Goal: Transaction & Acquisition: Purchase product/service

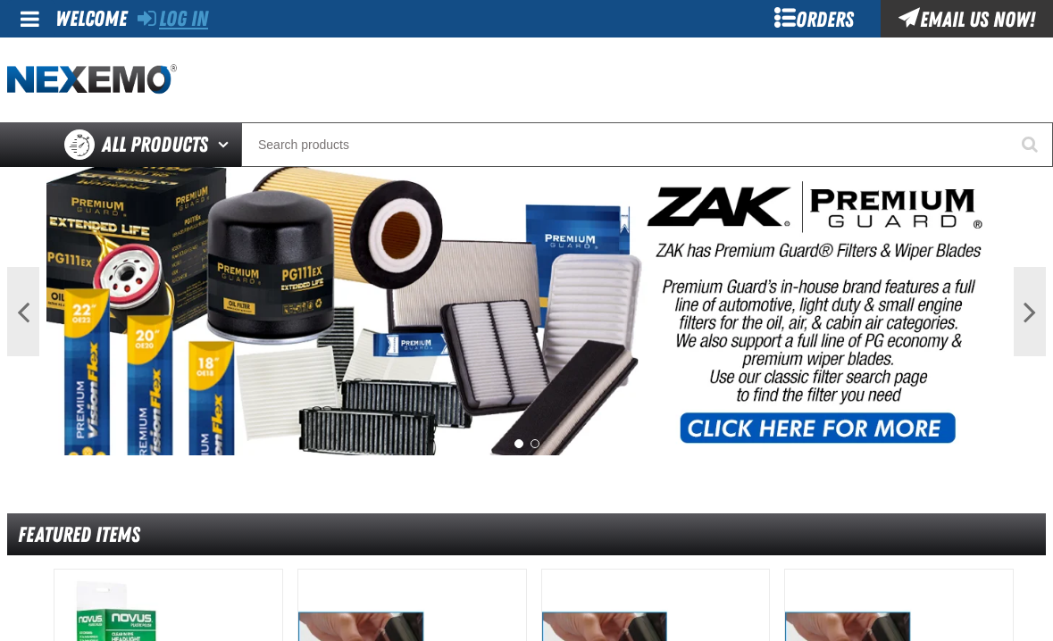
click at [192, 21] on link "Log In" at bounding box center [173, 18] width 71 height 25
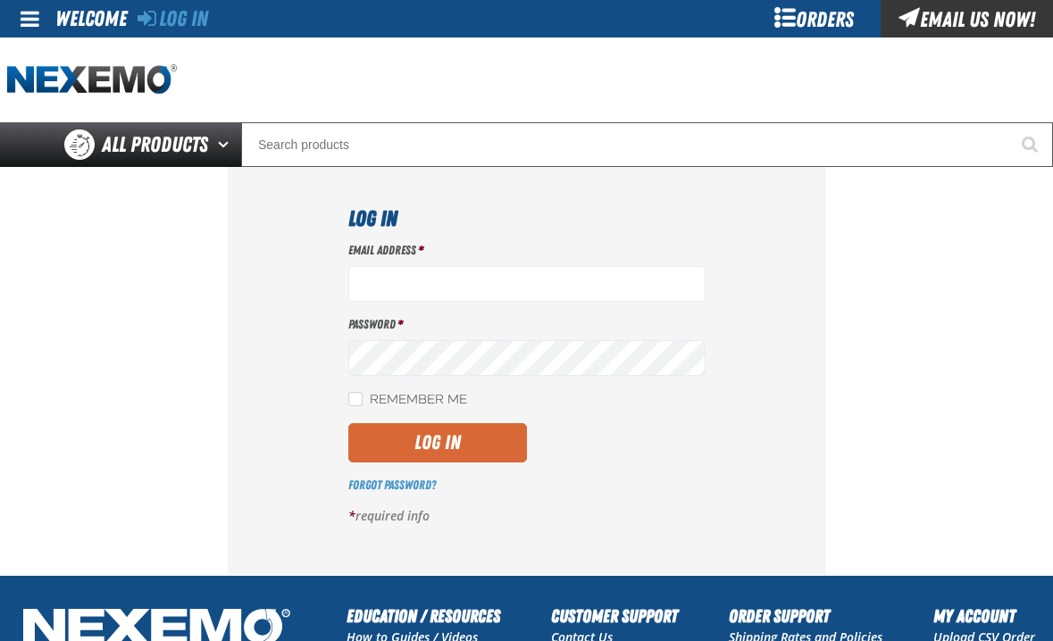
type input "[EMAIL_ADDRESS][DOMAIN_NAME]"
click at [427, 429] on button "Log In" at bounding box center [437, 442] width 179 height 39
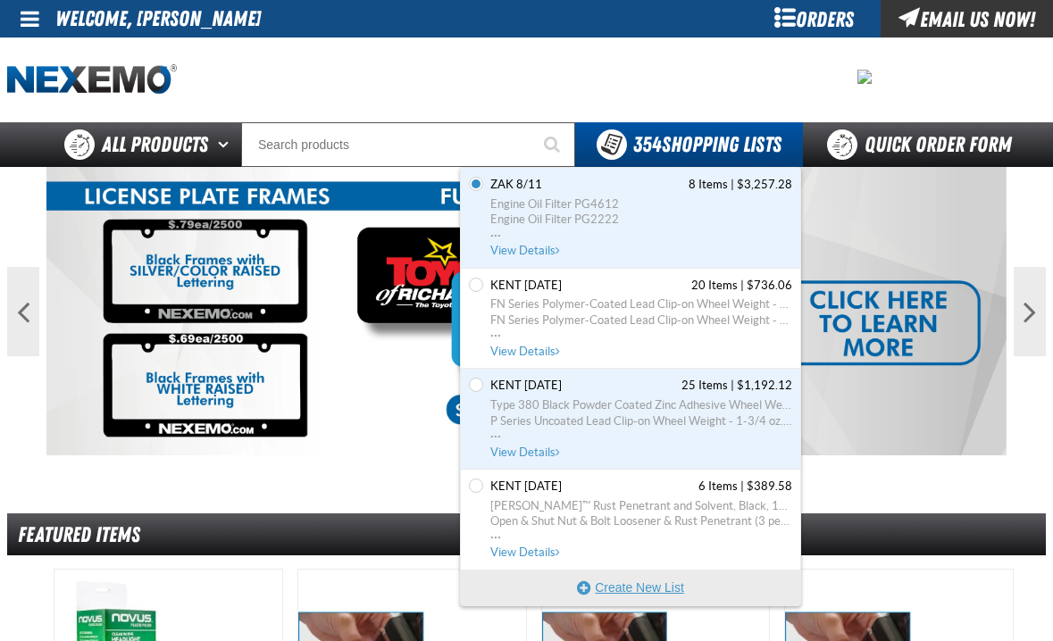
click at [627, 583] on button "Create New List" at bounding box center [630, 588] width 339 height 36
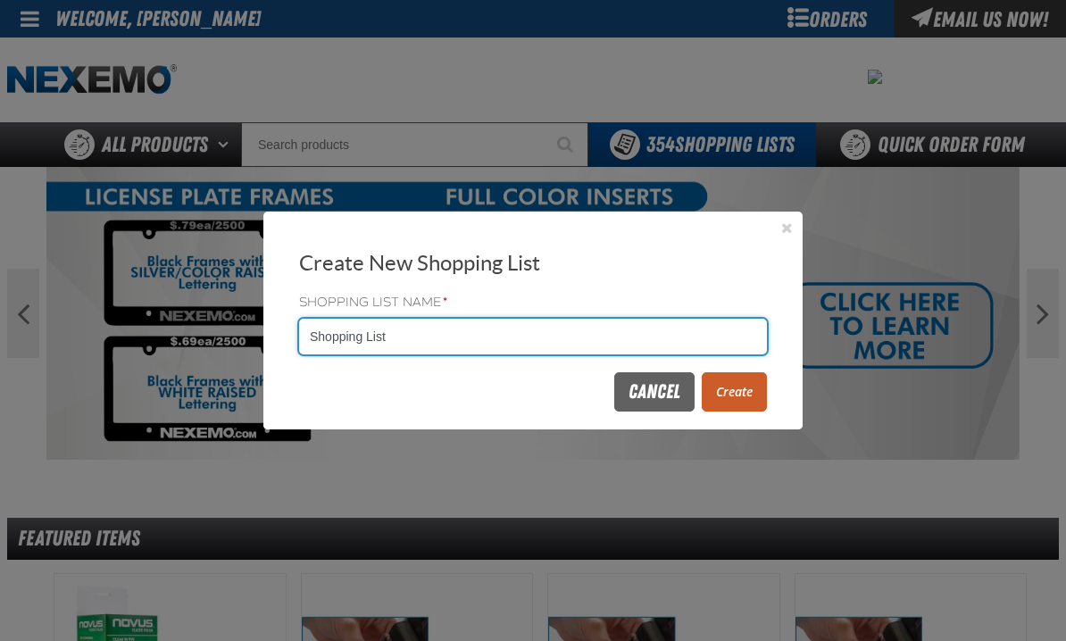
click at [710, 342] on input "Shopping List" at bounding box center [533, 337] width 468 height 36
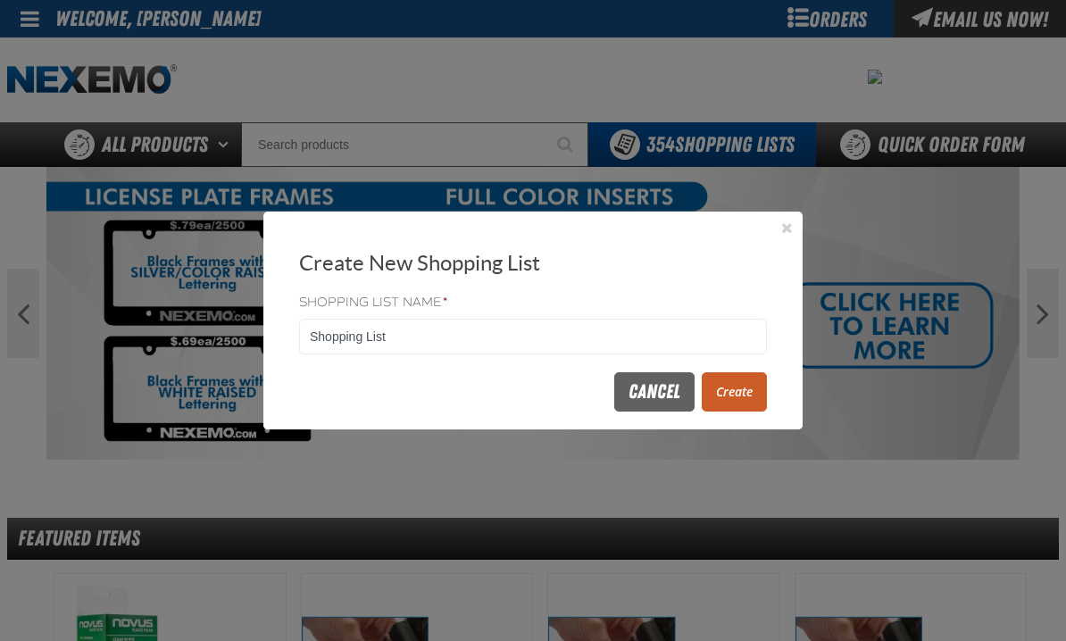
click at [738, 386] on button "Create" at bounding box center [734, 391] width 65 height 39
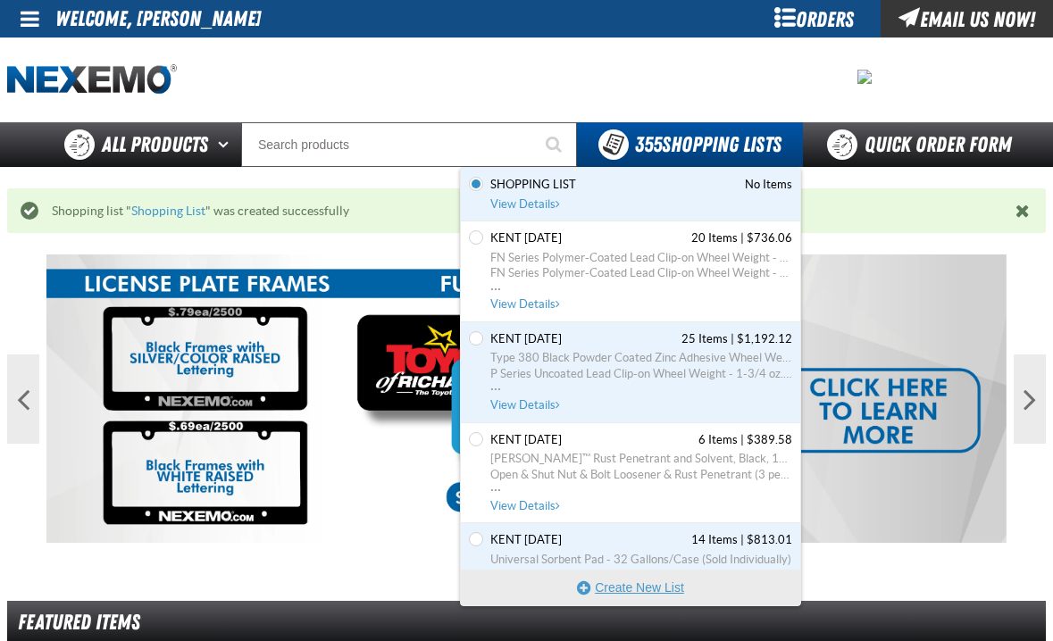
click at [651, 578] on button "Create New List" at bounding box center [630, 588] width 339 height 36
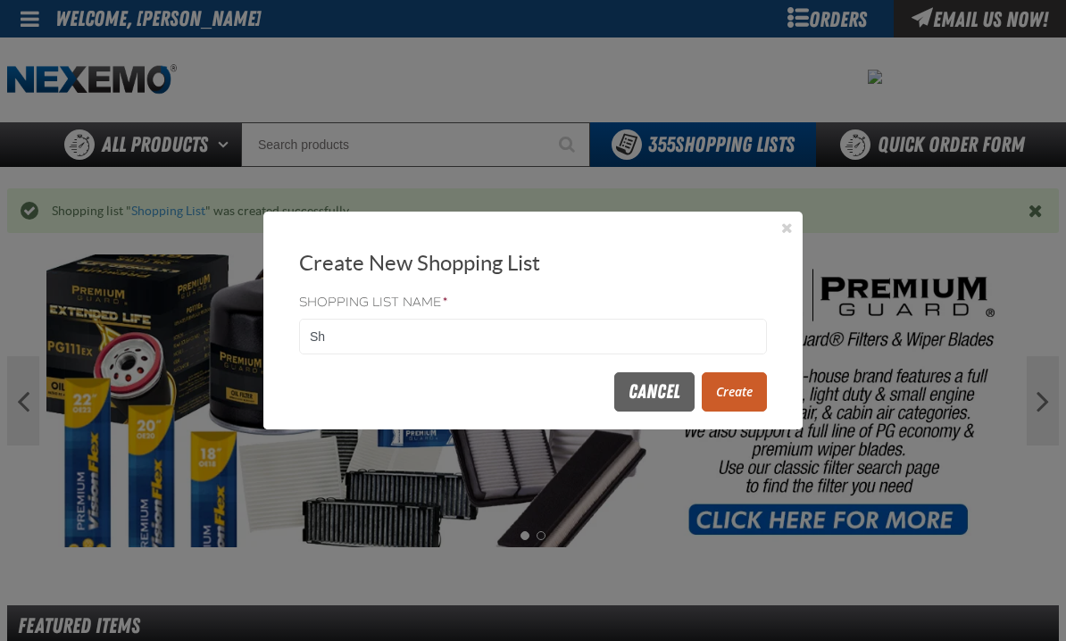
type input "S"
type input "ZAK 8/18"
drag, startPoint x: 756, startPoint y: 401, endPoint x: 770, endPoint y: 395, distance: 14.8
click at [762, 401] on button "Create" at bounding box center [734, 391] width 65 height 39
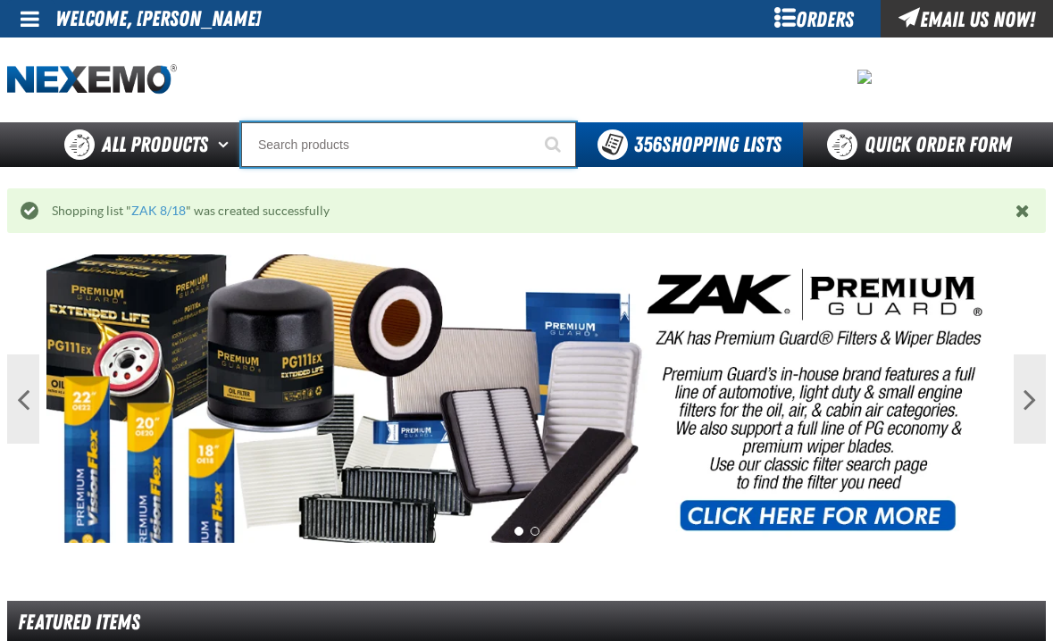
click at [330, 129] on input "Search" at bounding box center [408, 144] width 335 height 45
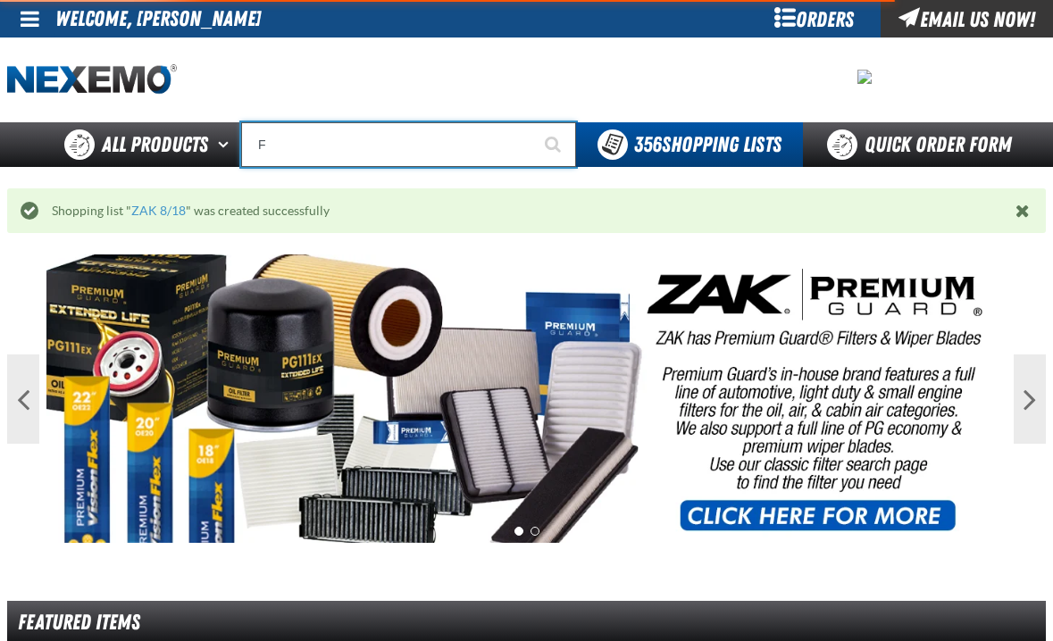
type input "FR"
type input "FROM"
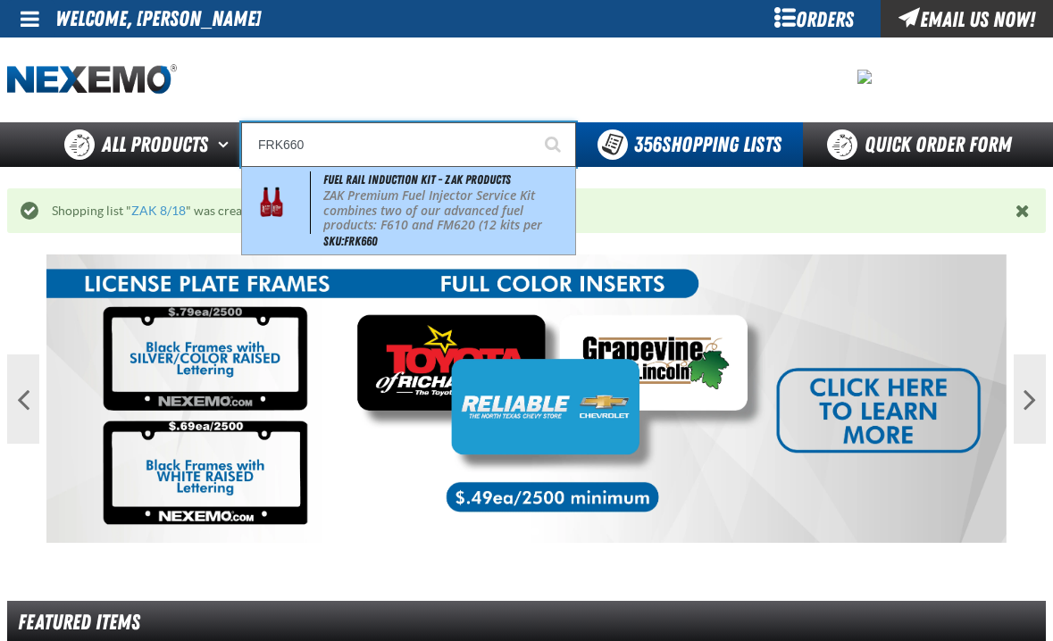
click at [345, 207] on p "ZAK Premium Fuel Injector Service Kit combines two of our advanced fuel product…" at bounding box center [447, 218] width 248 height 60
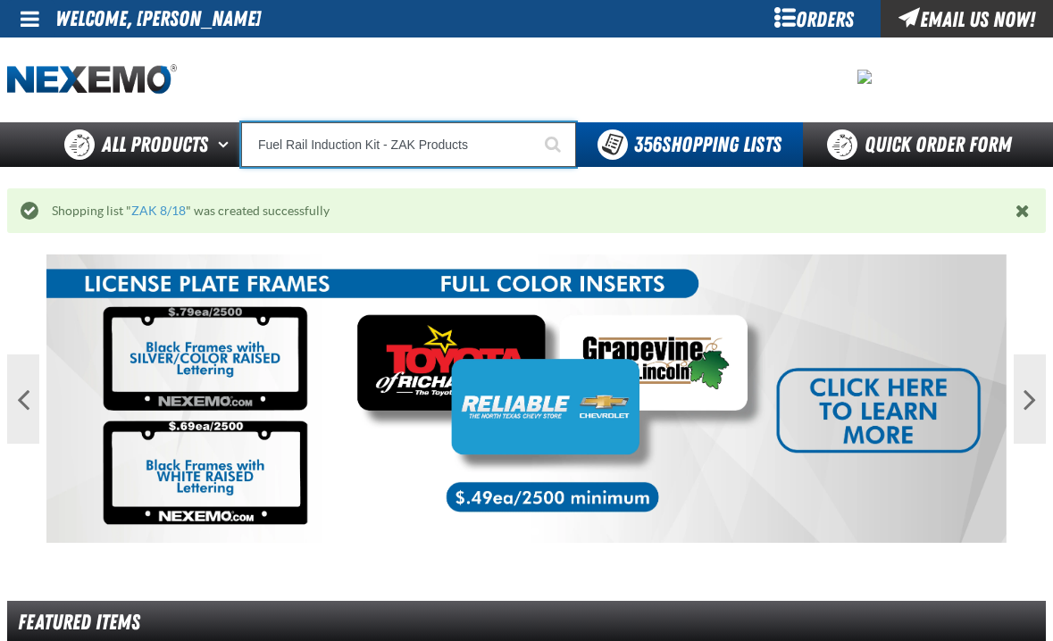
type input "Fuel Rail Induction Kit - ZAK Products"
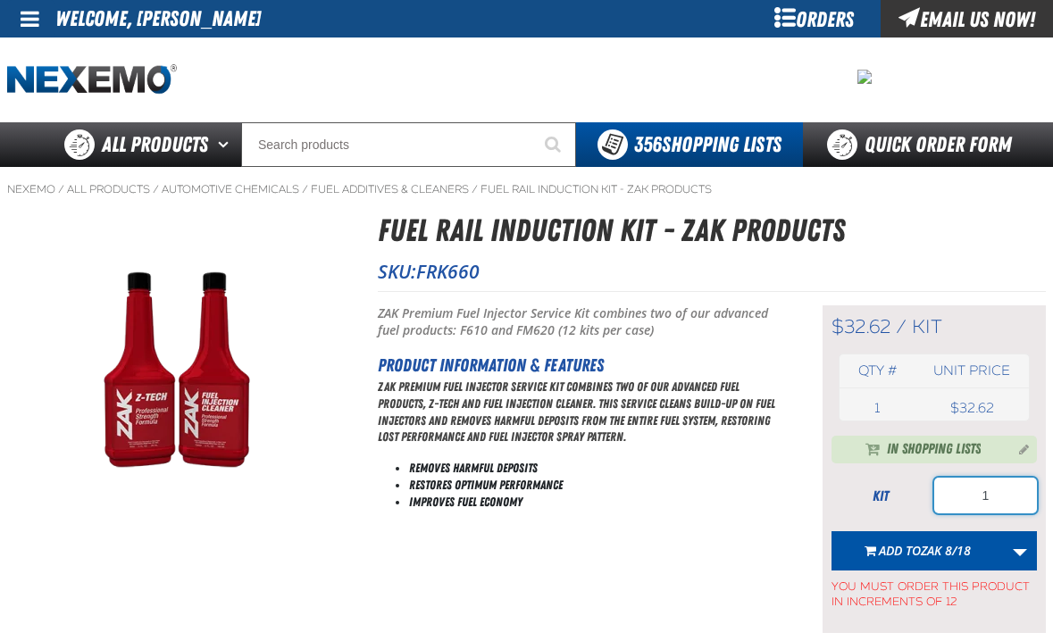
drag, startPoint x: 1013, startPoint y: 492, endPoint x: 882, endPoint y: 499, distance: 130.6
click at [882, 499] on div "kit 1" at bounding box center [933, 496] width 205 height 36
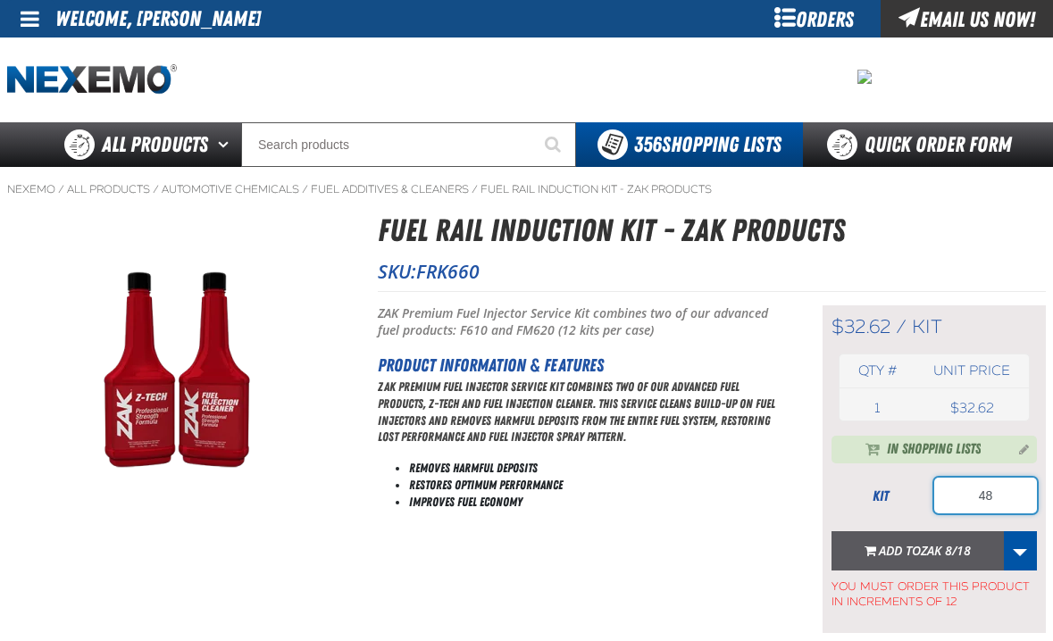
type input "48"
click at [936, 541] on button "Add to ZAK 8/18" at bounding box center [917, 550] width 172 height 39
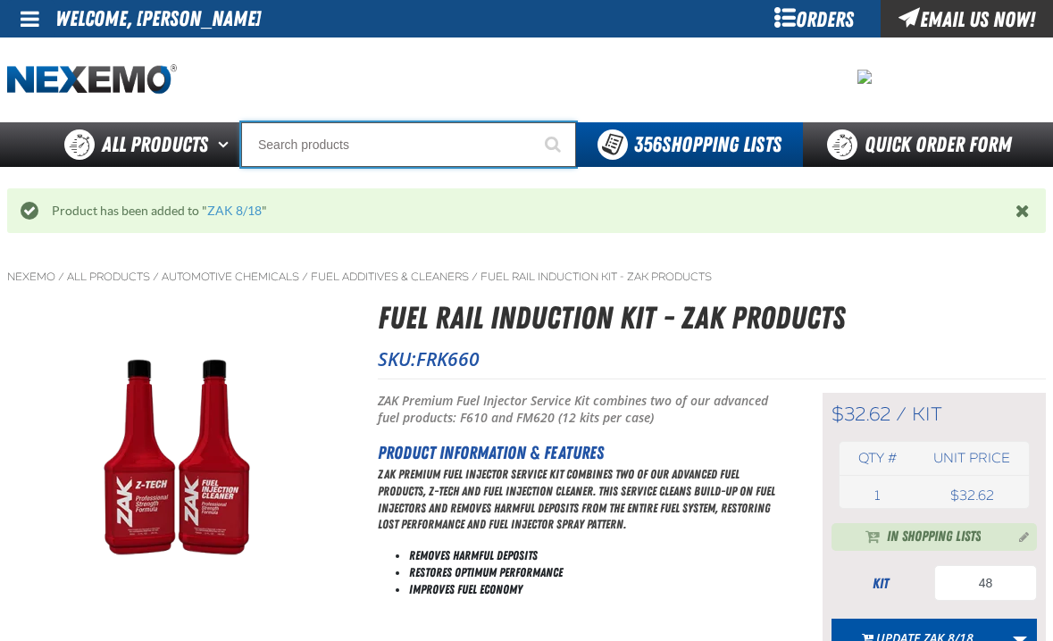
click at [388, 146] on input "Search" at bounding box center [408, 144] width 335 height 45
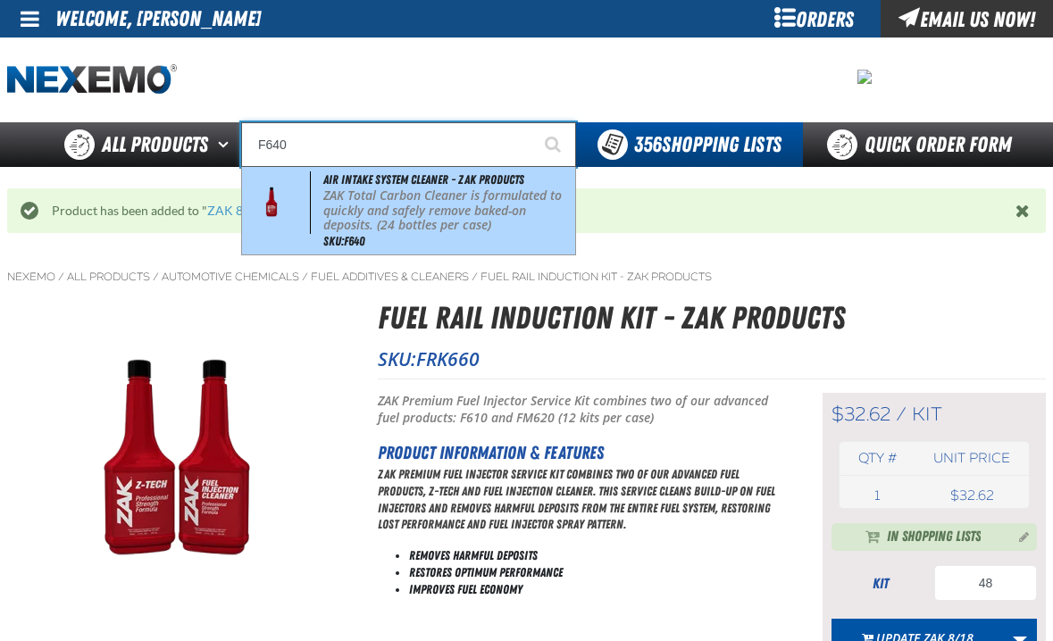
click at [458, 198] on p "ZAK Total Carbon Cleaner is formulated to quickly and safely remove baked-on de…" at bounding box center [447, 210] width 248 height 45
type input "Air Intake System Cleaner - ZAK Products"
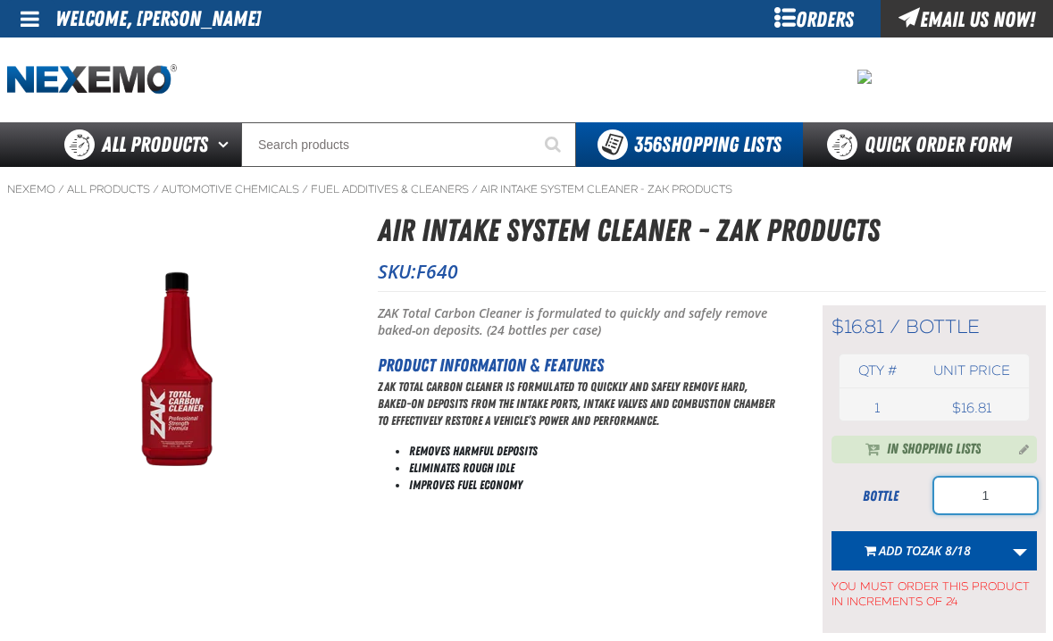
drag, startPoint x: 1014, startPoint y: 502, endPoint x: 855, endPoint y: 502, distance: 159.8
click at [855, 502] on div "bottle 1" at bounding box center [933, 496] width 205 height 36
type input "4"
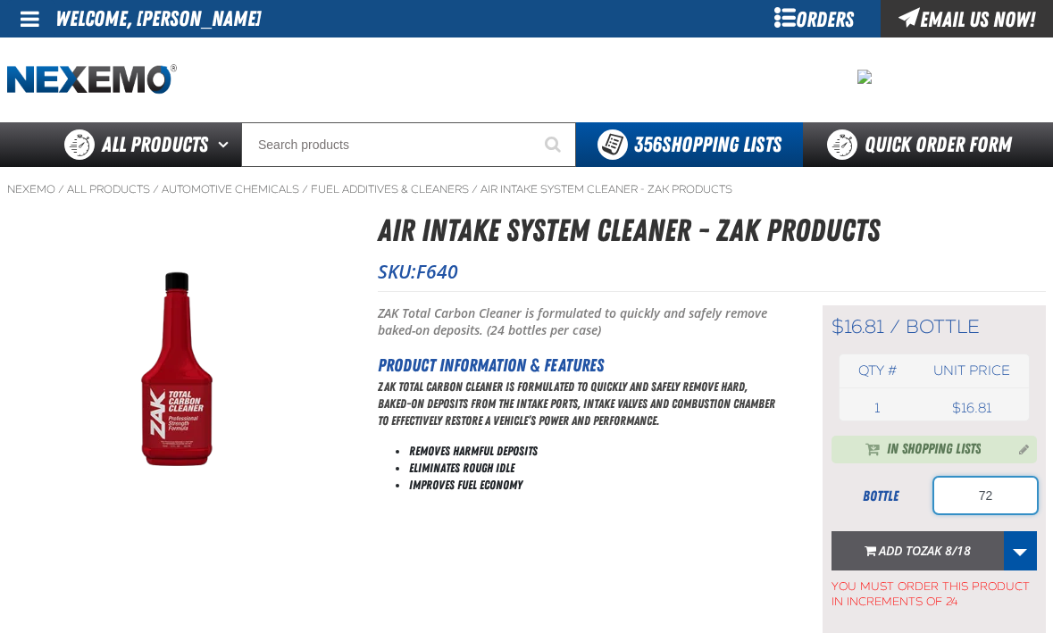
type input "72"
click at [933, 543] on span "ZAK 8/18" at bounding box center [946, 550] width 50 height 17
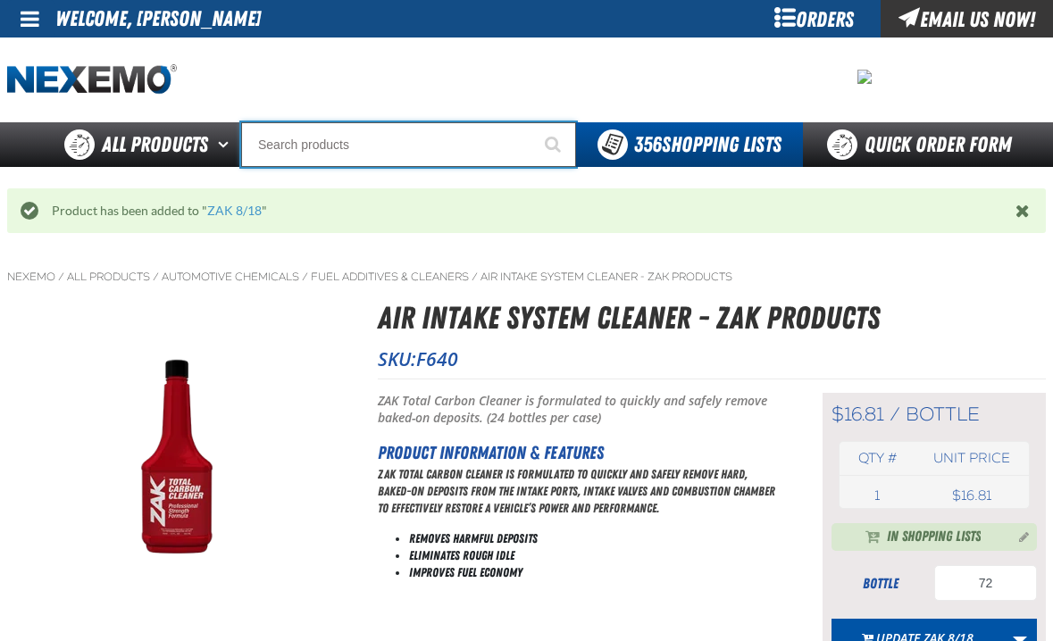
click at [392, 140] on input "Search" at bounding box center [408, 144] width 335 height 45
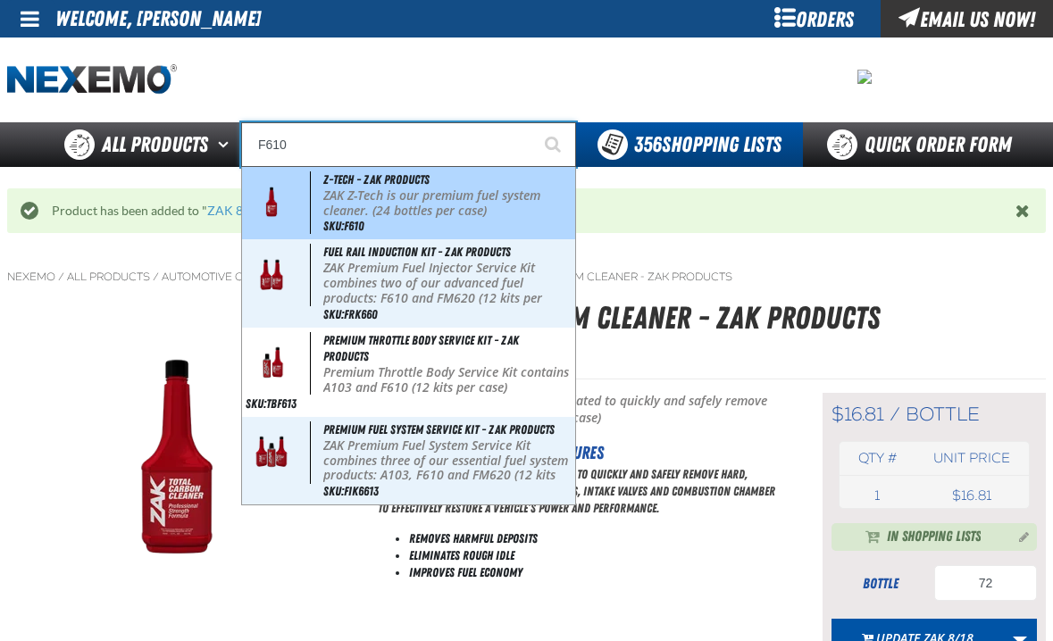
click at [371, 208] on p "ZAK Z-Tech is our premium fuel system cleaner. (24 bottles per case)" at bounding box center [447, 203] width 248 height 30
type input "Z-Tech - ZAK Products"
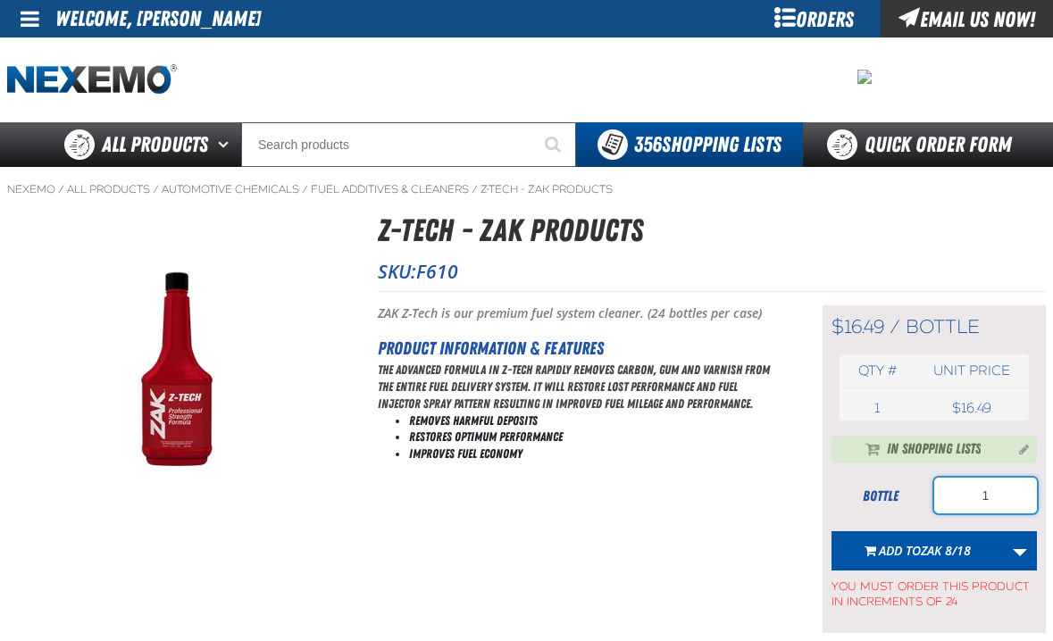
drag, startPoint x: 1024, startPoint y: 496, endPoint x: 870, endPoint y: 495, distance: 154.5
click at [872, 497] on div "bottle 1" at bounding box center [933, 496] width 205 height 36
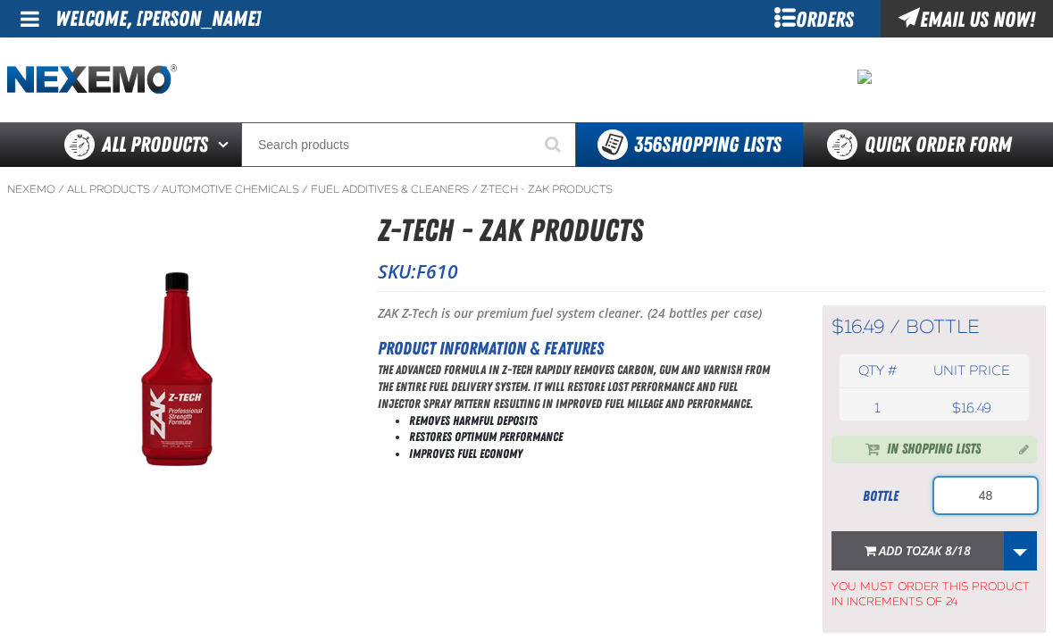
type input "48"
click at [855, 555] on button "Add to ZAK 8/18" at bounding box center [917, 550] width 172 height 39
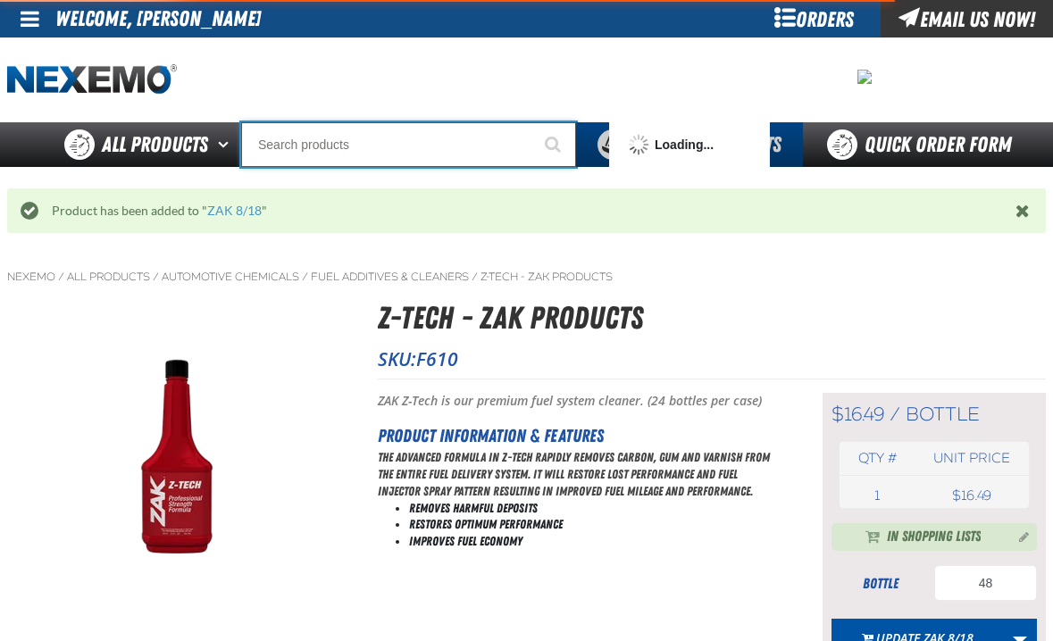
click at [293, 144] on input "Search" at bounding box center [408, 144] width 335 height 45
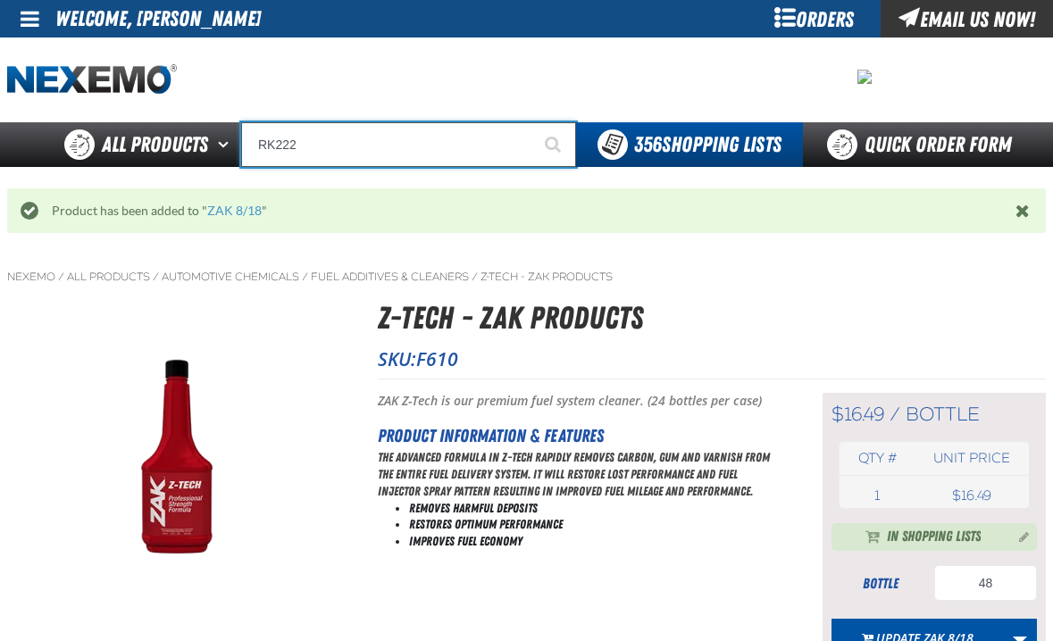
click at [325, 136] on input "RK222" at bounding box center [408, 144] width 335 height 45
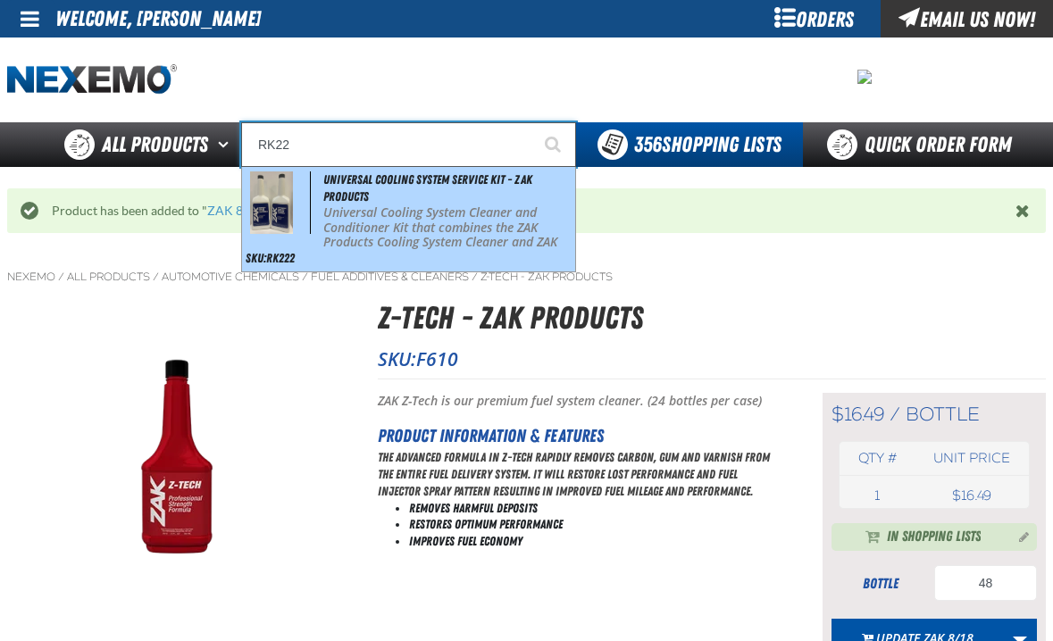
click at [361, 219] on p "Universal Cooling System Cleaner and Conditioner Kit that combines the ZAK Prod…" at bounding box center [447, 250] width 248 height 90
type input "Universal Cooling System Service Kit - ZAK Products"
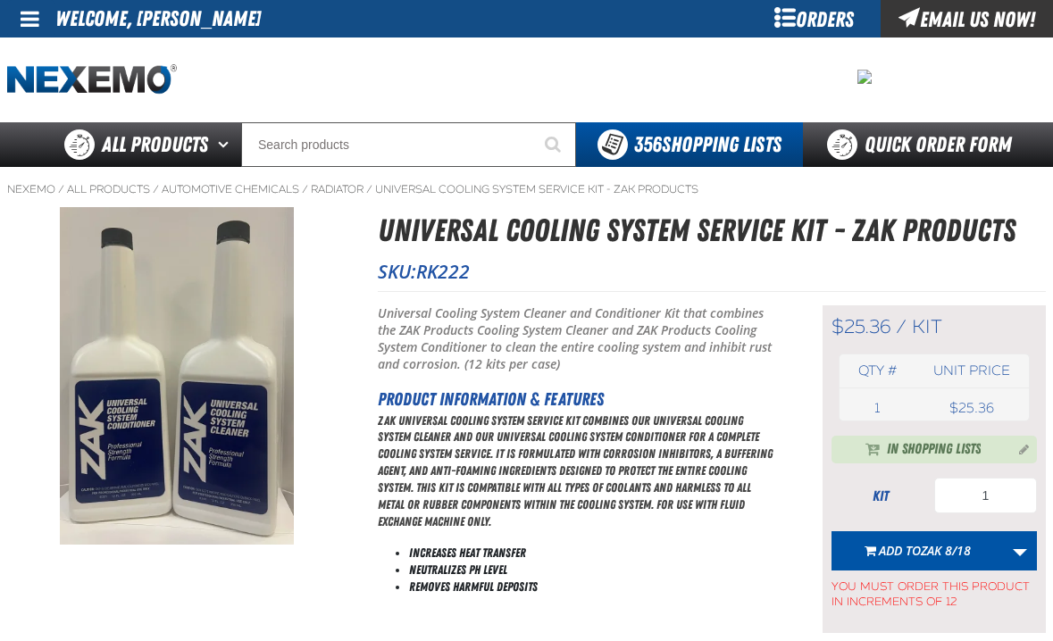
scroll to position [89, 0]
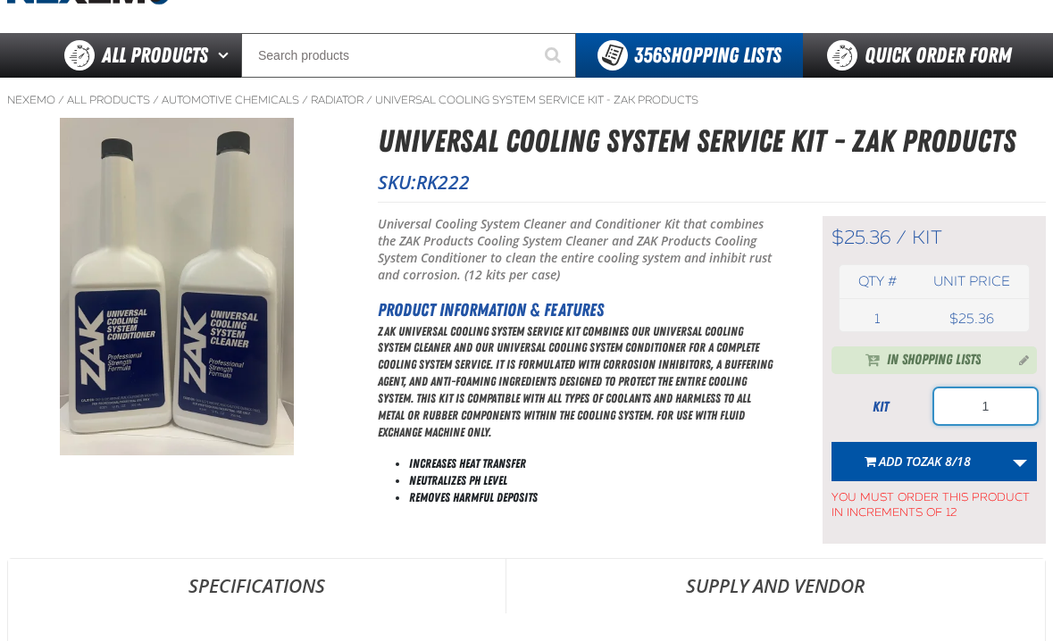
drag, startPoint x: 1011, startPoint y: 400, endPoint x: 900, endPoint y: 416, distance: 111.9
click at [900, 416] on div "kit 1" at bounding box center [933, 406] width 205 height 36
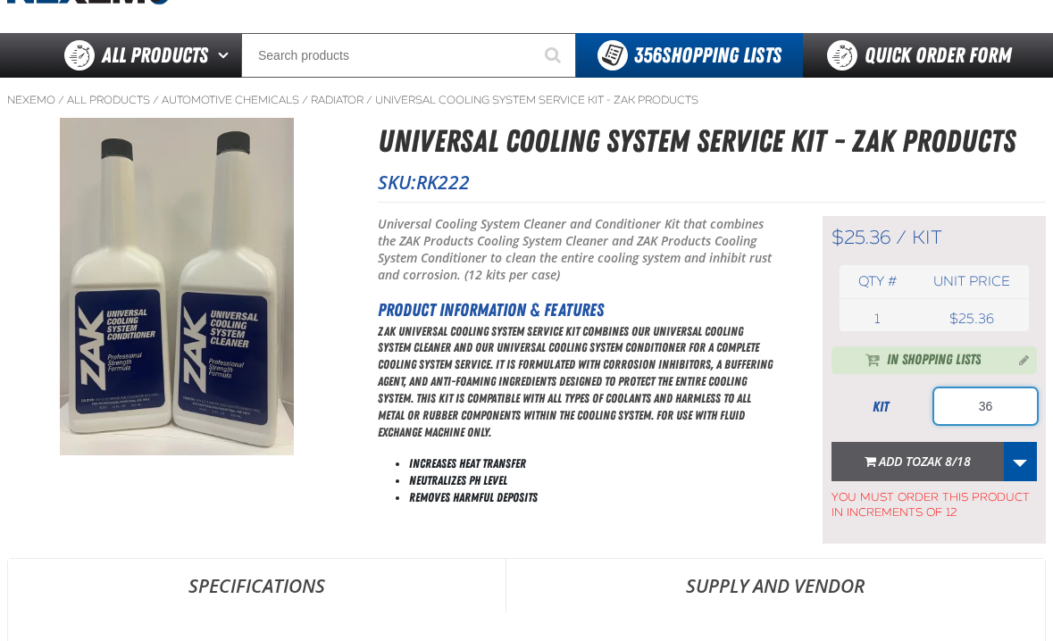
type input "36"
click at [879, 455] on span "Add to ZAK 8/18" at bounding box center [925, 461] width 92 height 17
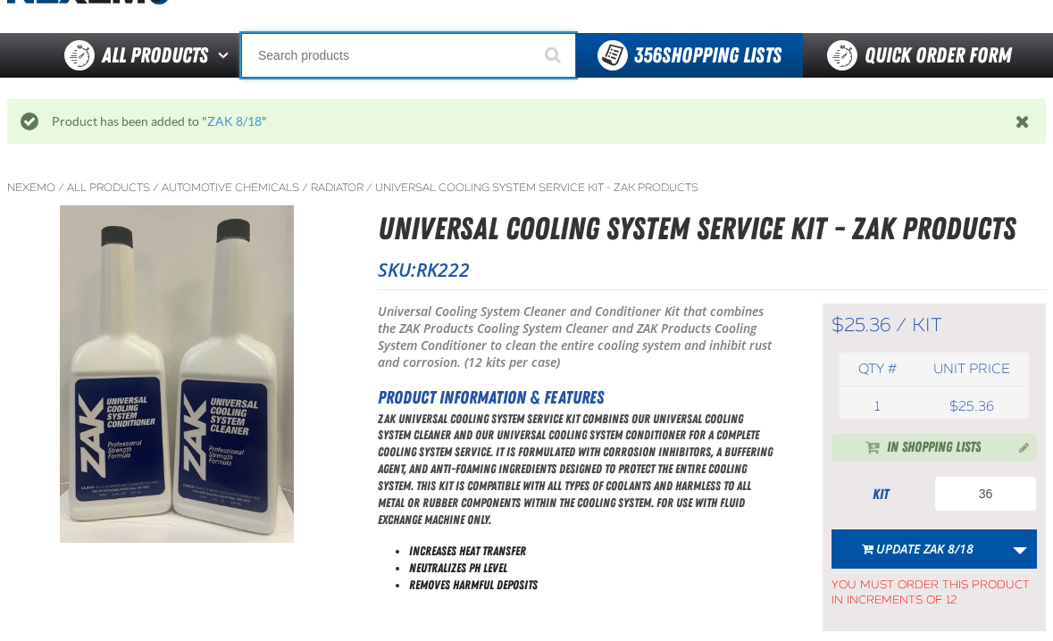
drag, startPoint x: 301, startPoint y: 62, endPoint x: 360, endPoint y: 67, distance: 59.2
click at [310, 62] on input "Search" at bounding box center [408, 55] width 335 height 45
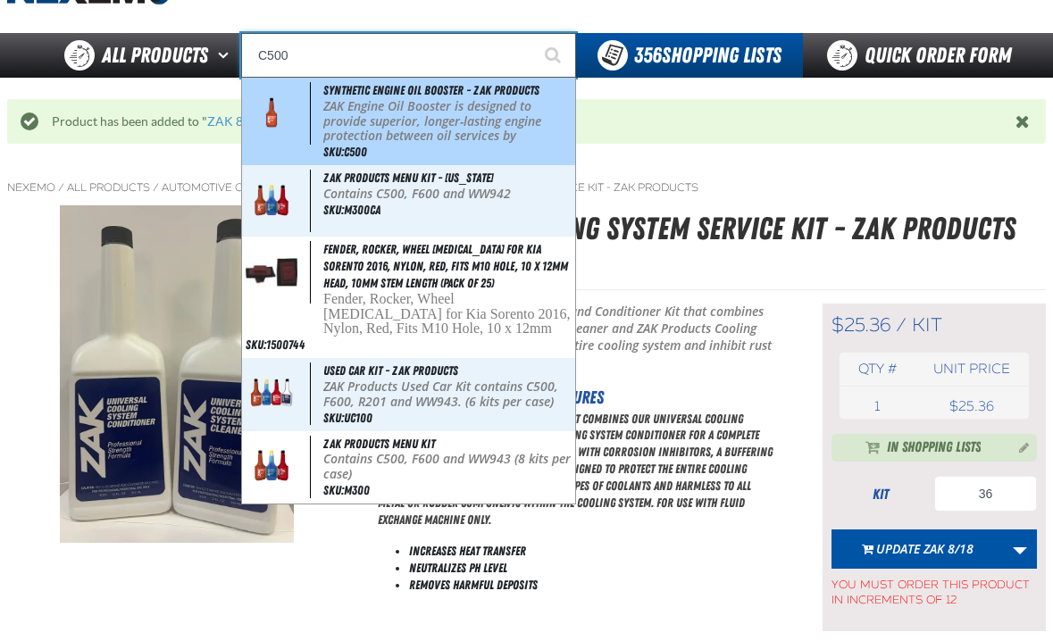
click at [421, 84] on span "Synthetic Engine Oil Booster - ZAK Products" at bounding box center [431, 90] width 216 height 14
type input "Synthetic Engine Oil Booster - ZAK Products"
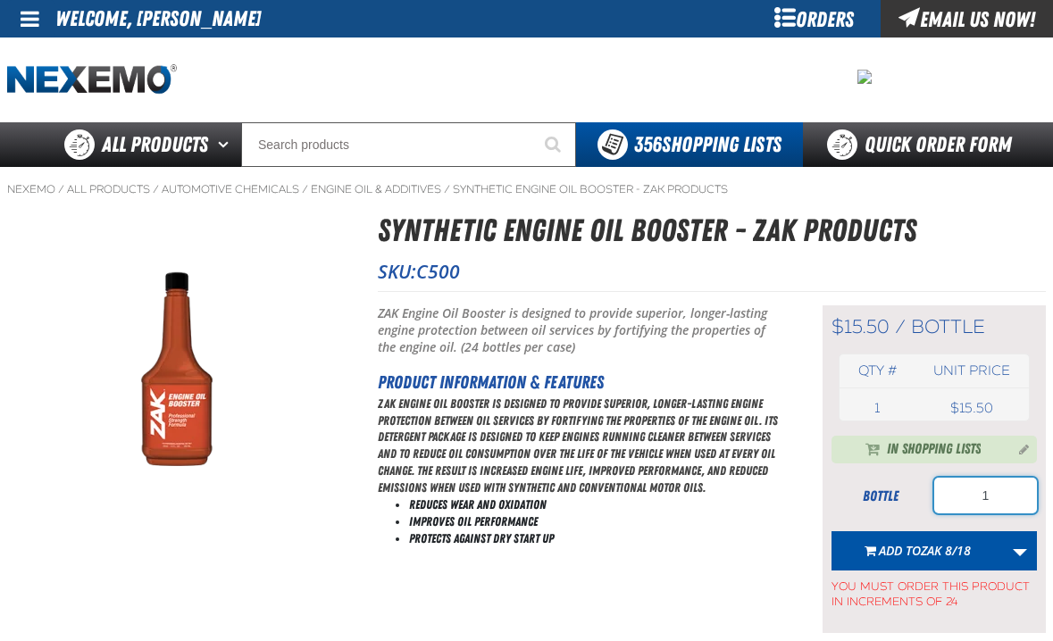
drag, startPoint x: 1031, startPoint y: 497, endPoint x: 923, endPoint y: 488, distance: 108.4
click at [923, 488] on div "bottle 1" at bounding box center [933, 496] width 205 height 36
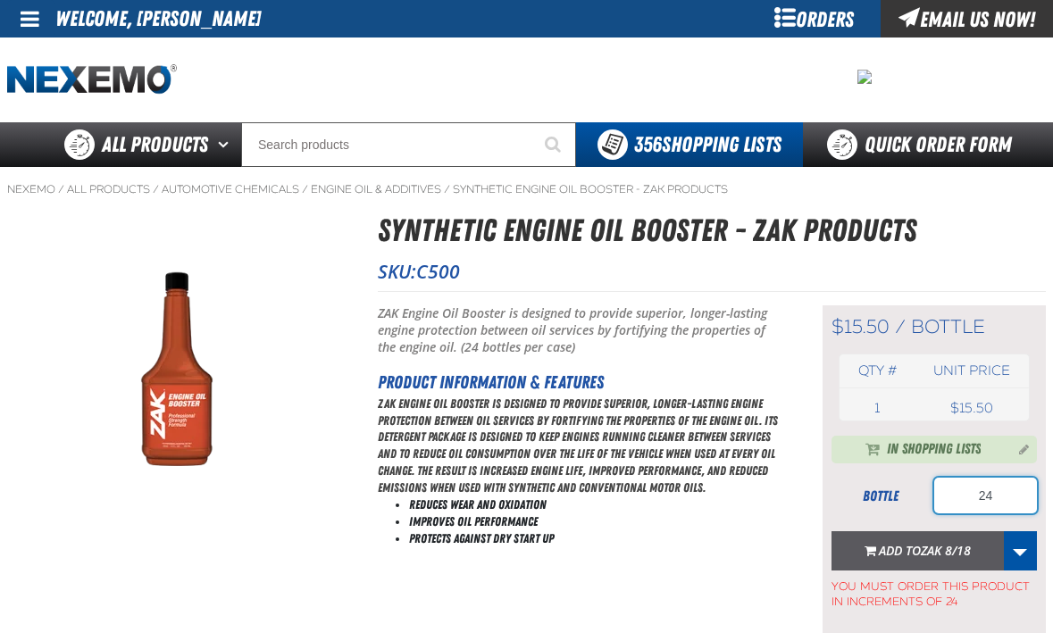
type input "24"
click at [888, 559] on span "Add to ZAK 8/18" at bounding box center [925, 550] width 92 height 17
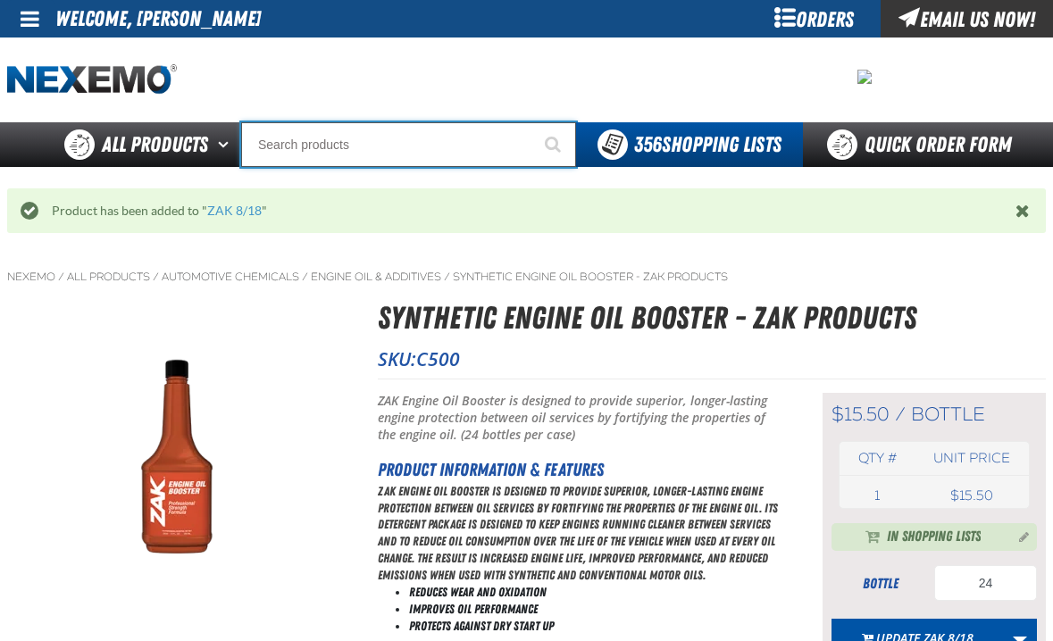
click at [310, 146] on input "Search" at bounding box center [408, 144] width 335 height 45
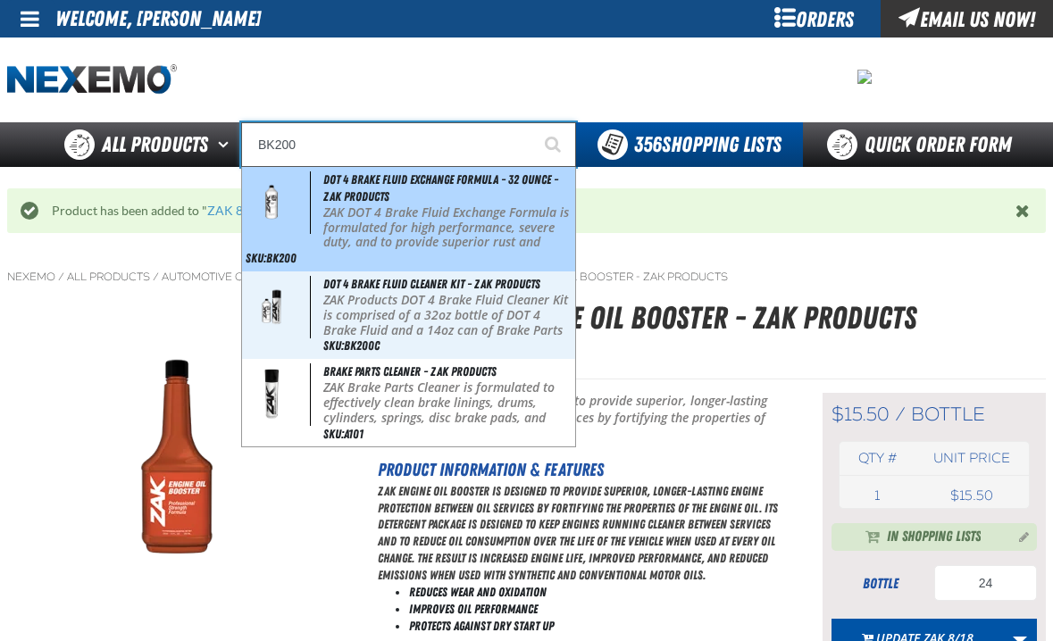
click at [383, 233] on p "ZAK DOT 4 Brake Fluid Exchange Formula is formulated for high performance, seve…" at bounding box center [447, 250] width 248 height 90
type input "DOT 4 Brake Fluid Exchange Formula - 32 Ounce - ZAK Products"
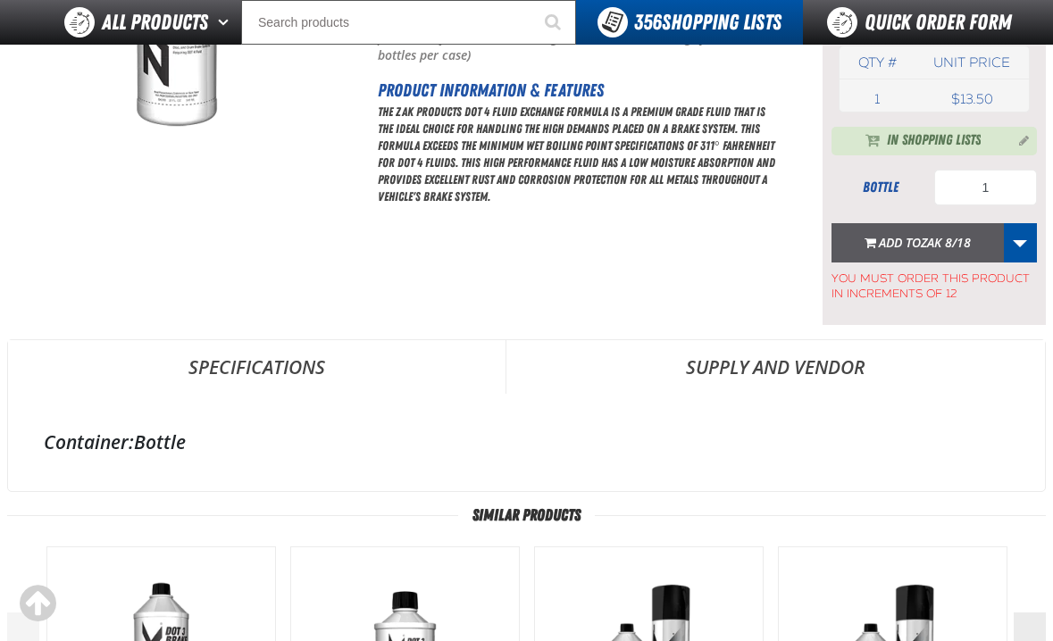
scroll to position [268, 0]
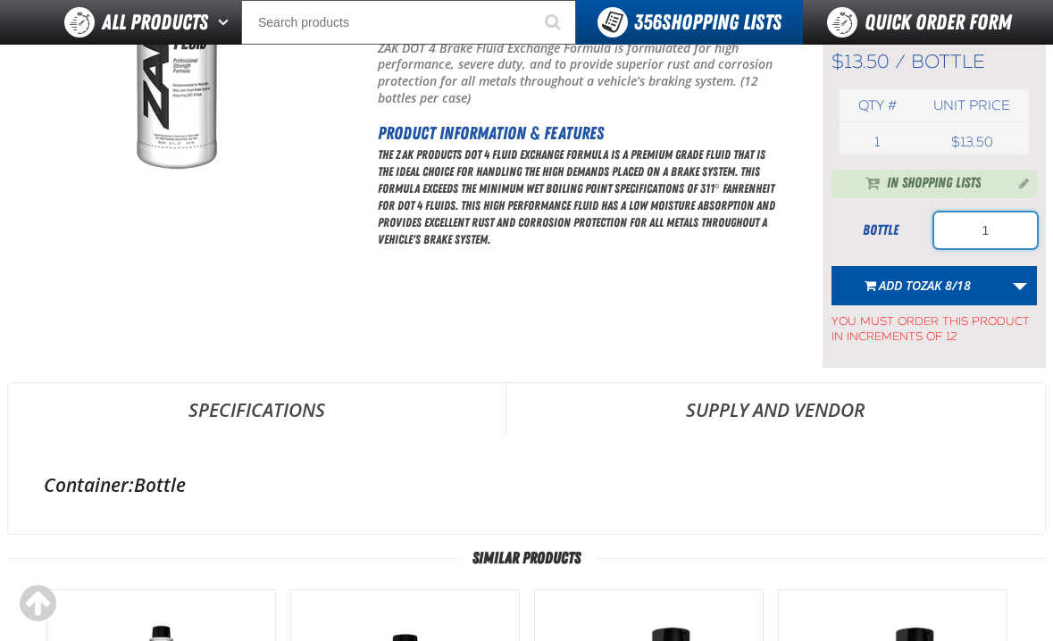
drag, startPoint x: 1033, startPoint y: 223, endPoint x: 922, endPoint y: 227, distance: 110.8
click at [922, 227] on div "bottle 1" at bounding box center [933, 231] width 205 height 36
type input "24"
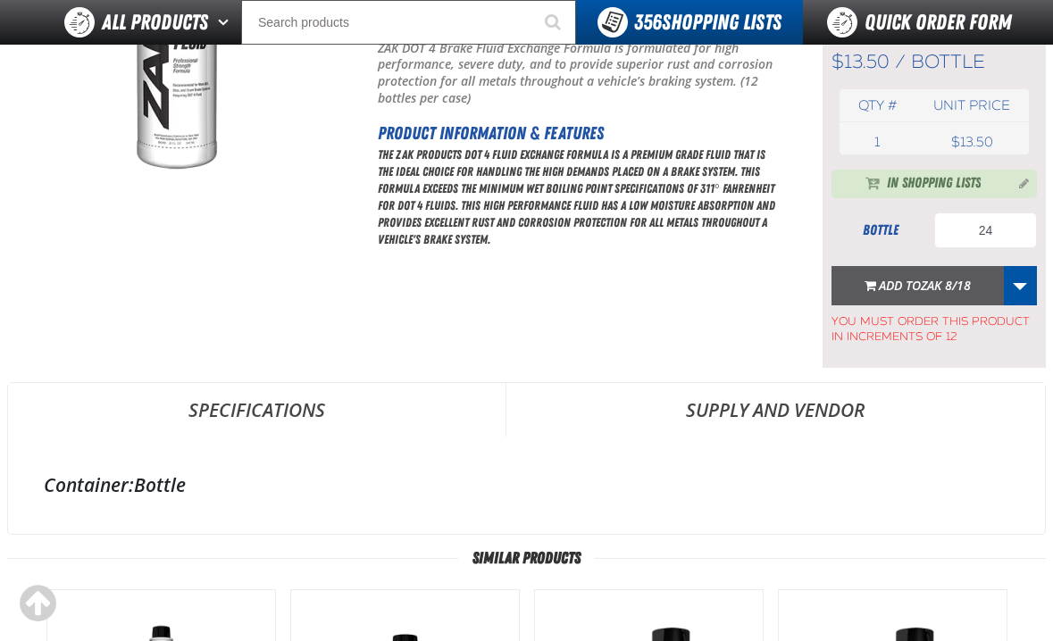
click at [939, 283] on span "ZAK 8/18" at bounding box center [946, 285] width 50 height 17
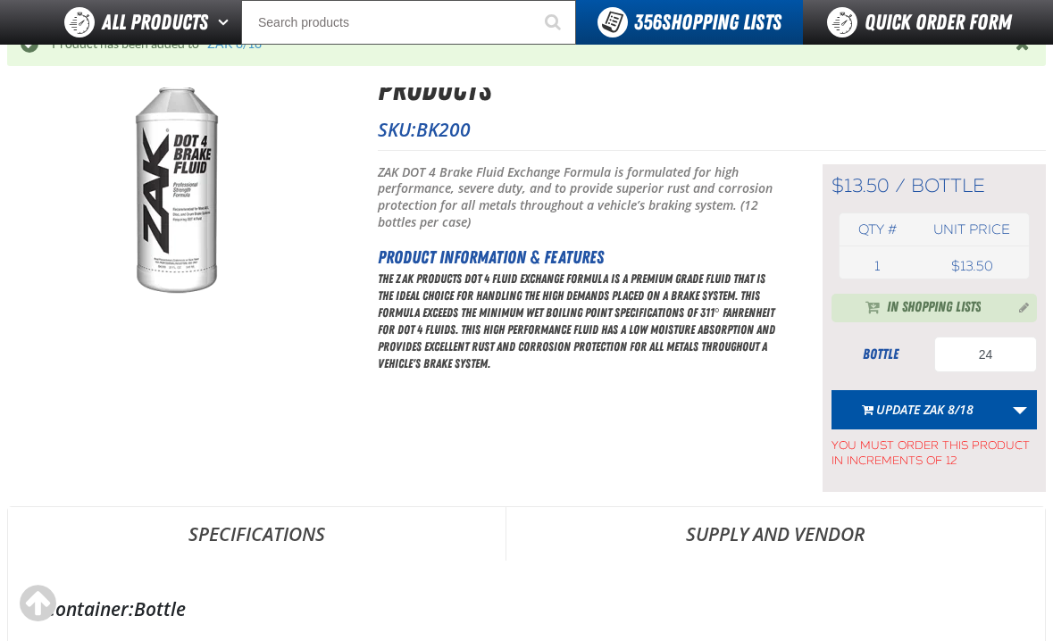
scroll to position [0, 0]
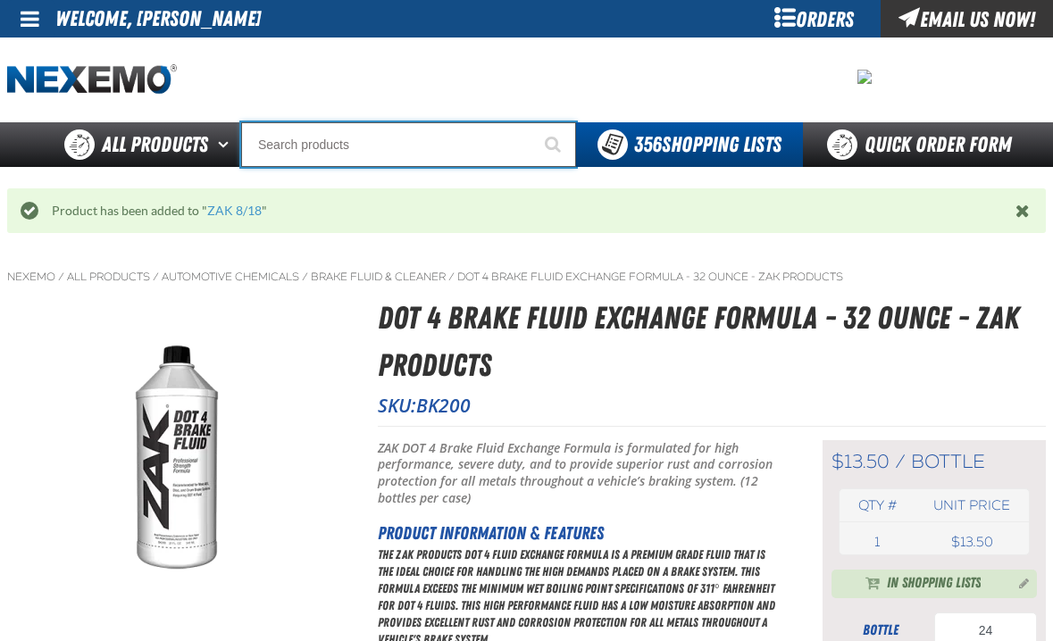
click at [314, 148] on input "Search" at bounding box center [408, 144] width 335 height 45
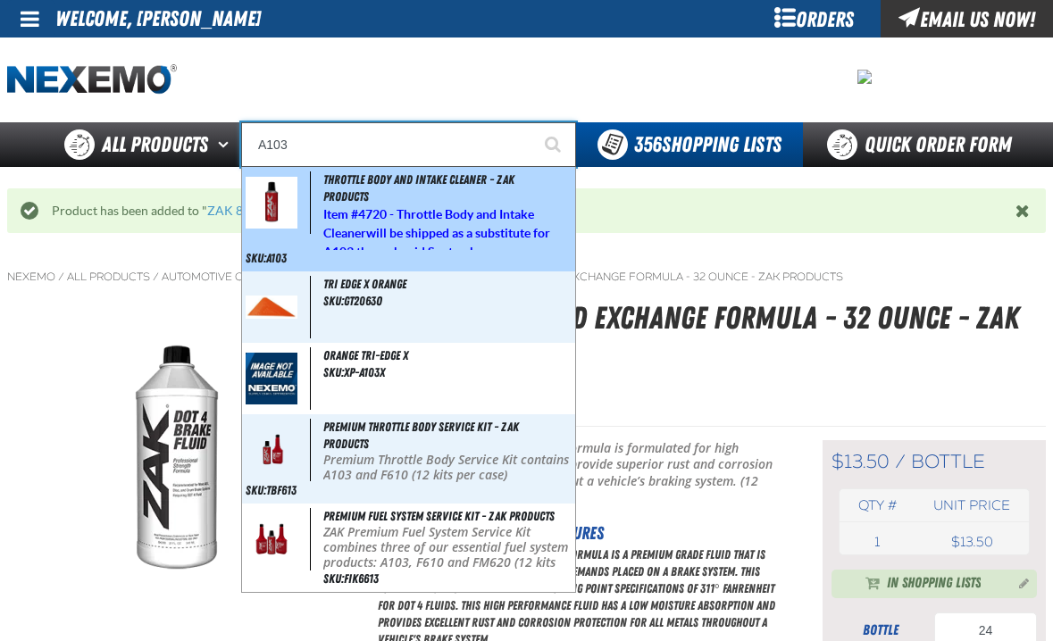
click at [359, 226] on strong "4720 - Throttle Body and Intake Cleaner" at bounding box center [428, 223] width 211 height 33
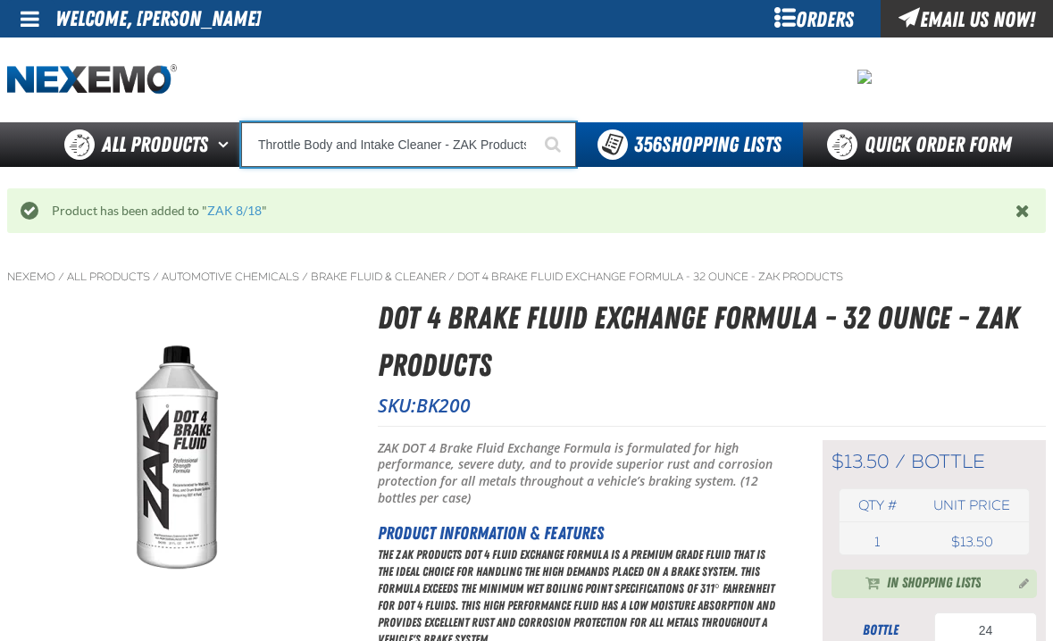
type input "Throttle Body and Intake Cleaner - ZAK Products"
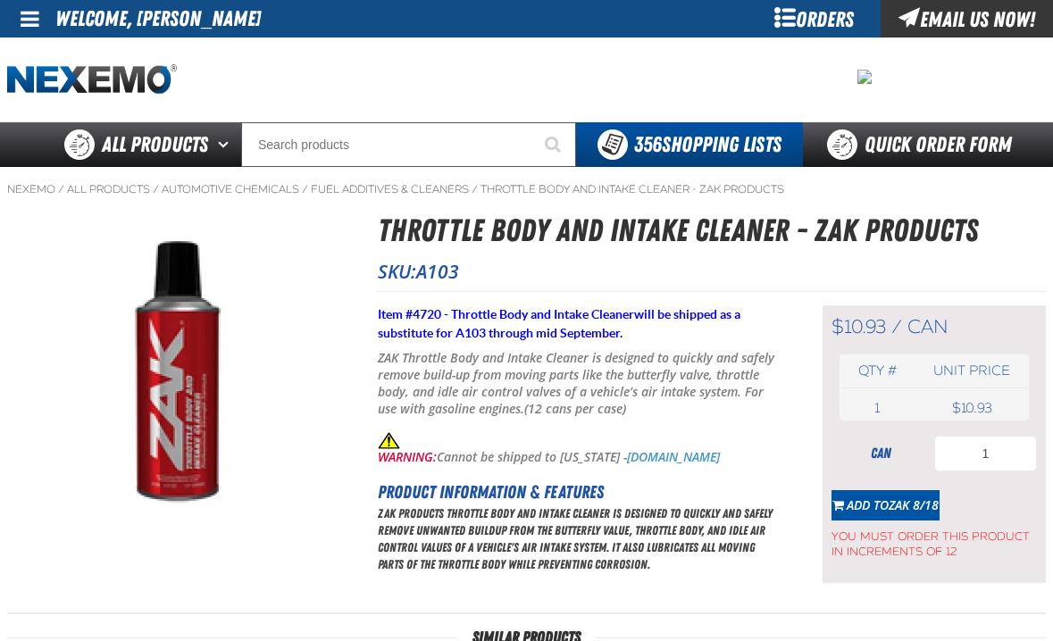
type input "72"
type input "48"
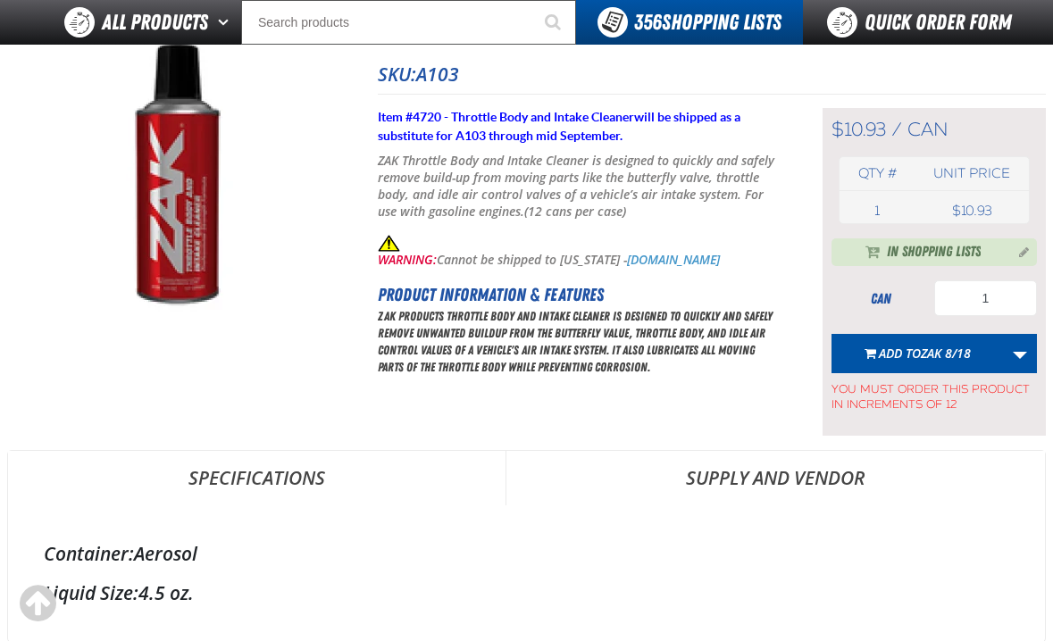
scroll to position [179, 0]
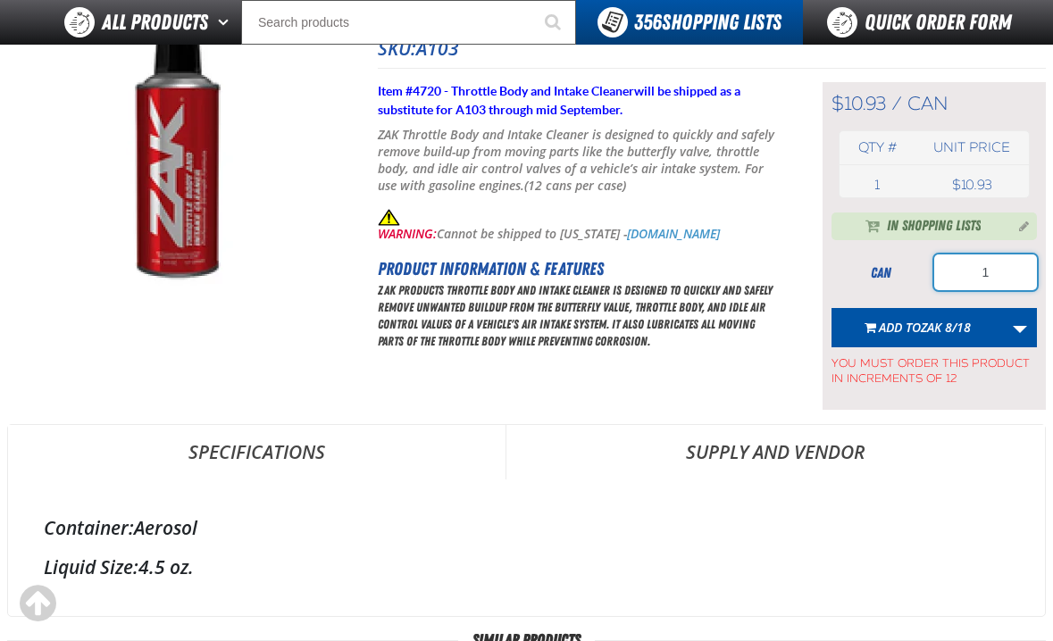
drag, startPoint x: 1005, startPoint y: 271, endPoint x: 924, endPoint y: 271, distance: 81.3
click at [924, 271] on div "can 1" at bounding box center [933, 272] width 205 height 36
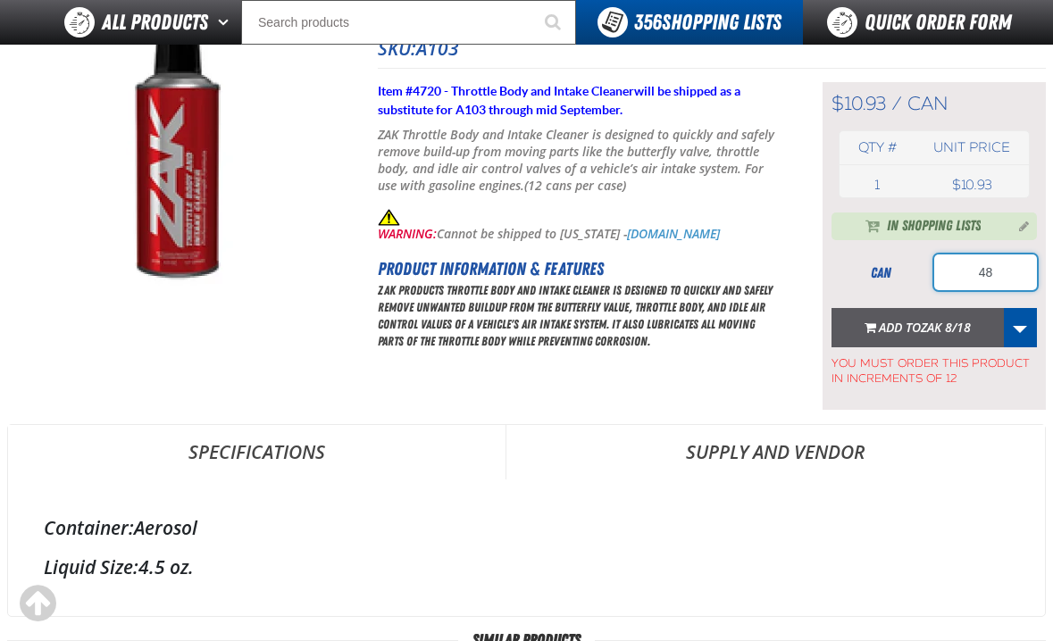
type input "48"
click at [929, 320] on span "ZAK 8/18" at bounding box center [946, 327] width 50 height 17
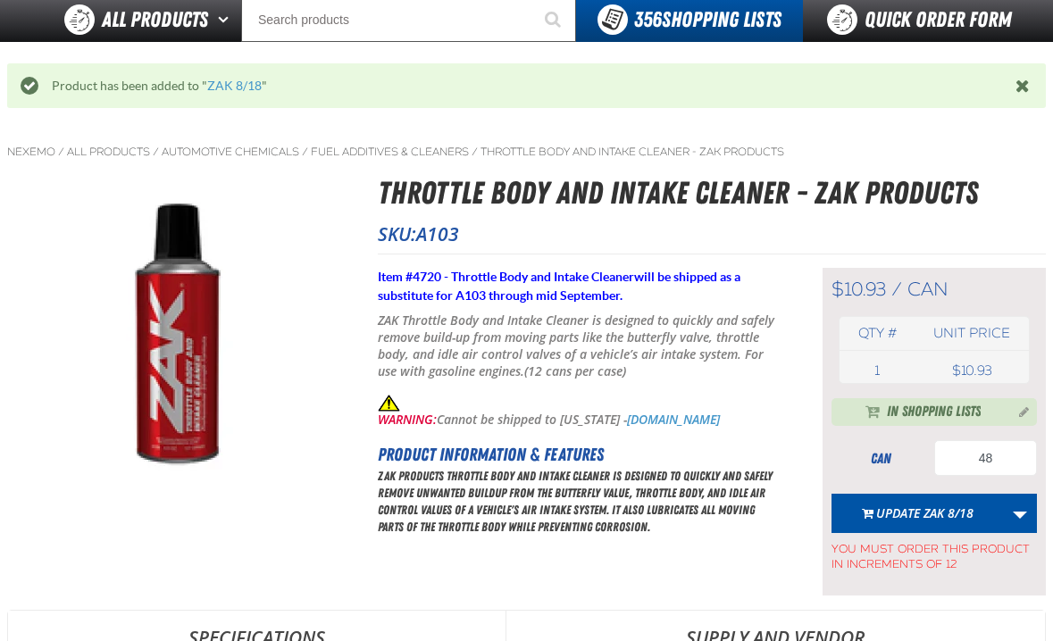
scroll to position [0, 0]
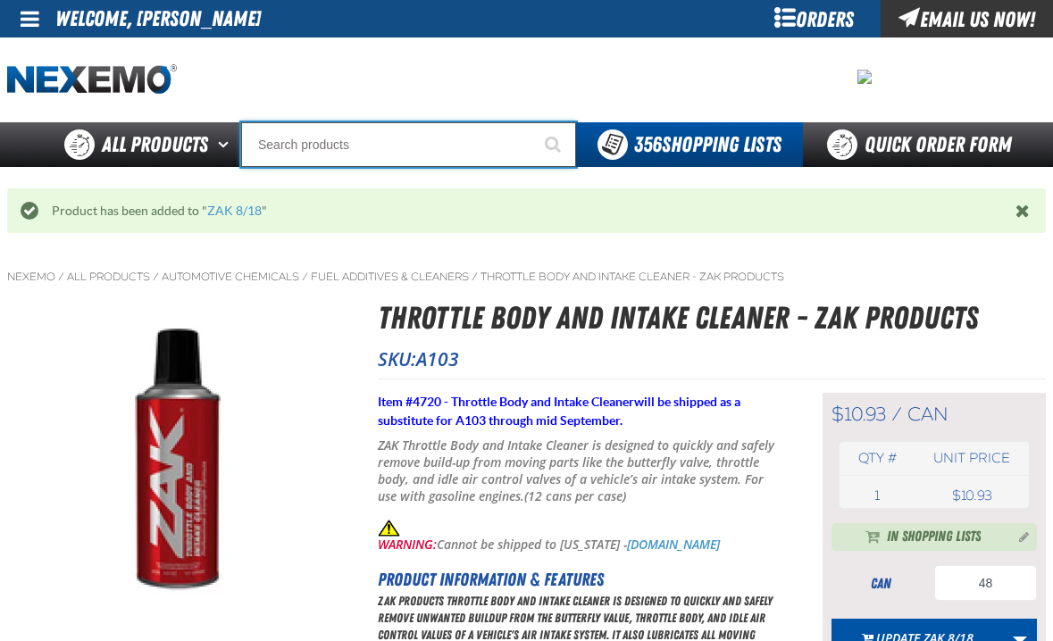
click at [377, 149] on input "Search" at bounding box center [408, 144] width 335 height 45
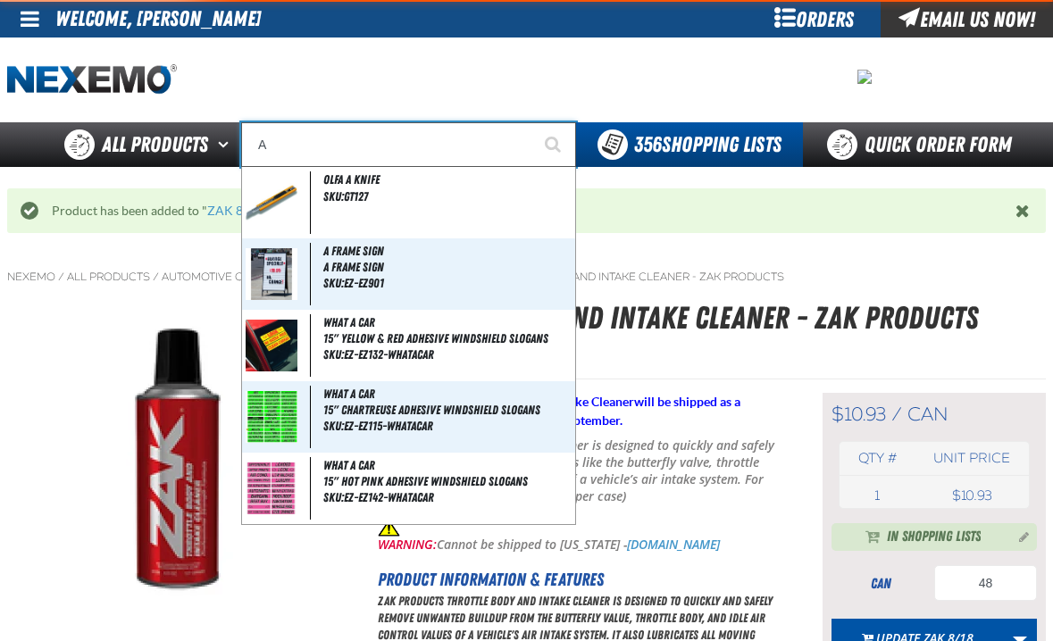
type input "AC"
type input "AC Power Booster - ZAK Products"
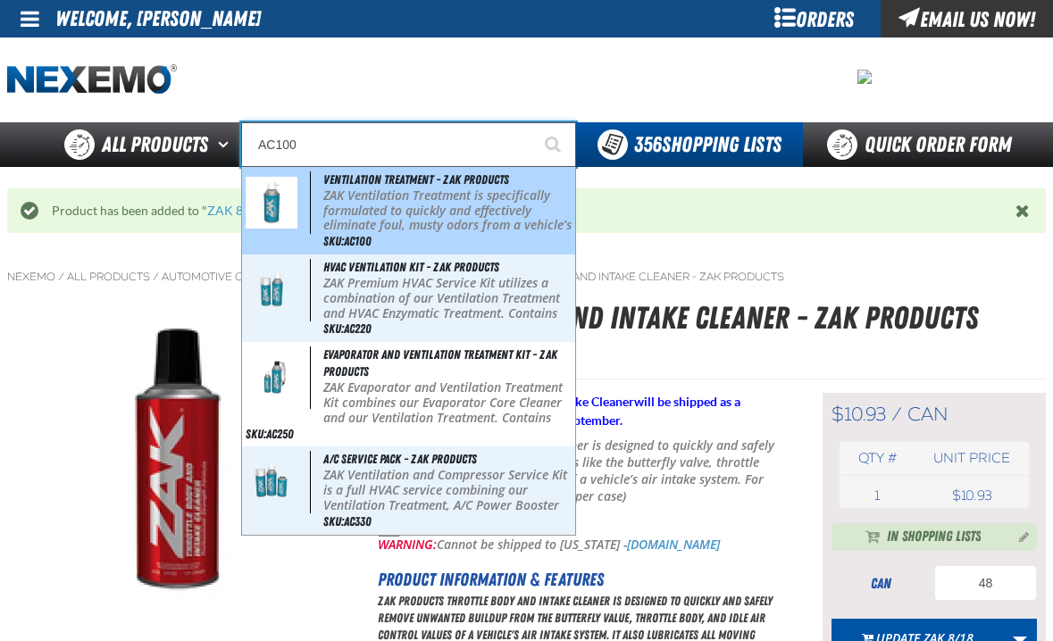
click at [398, 188] on p "ZAK Ventilation Treatment is specifically formulated to quickly and effectively…" at bounding box center [447, 218] width 248 height 60
type input "Ventilation Treatment - ZAK Products"
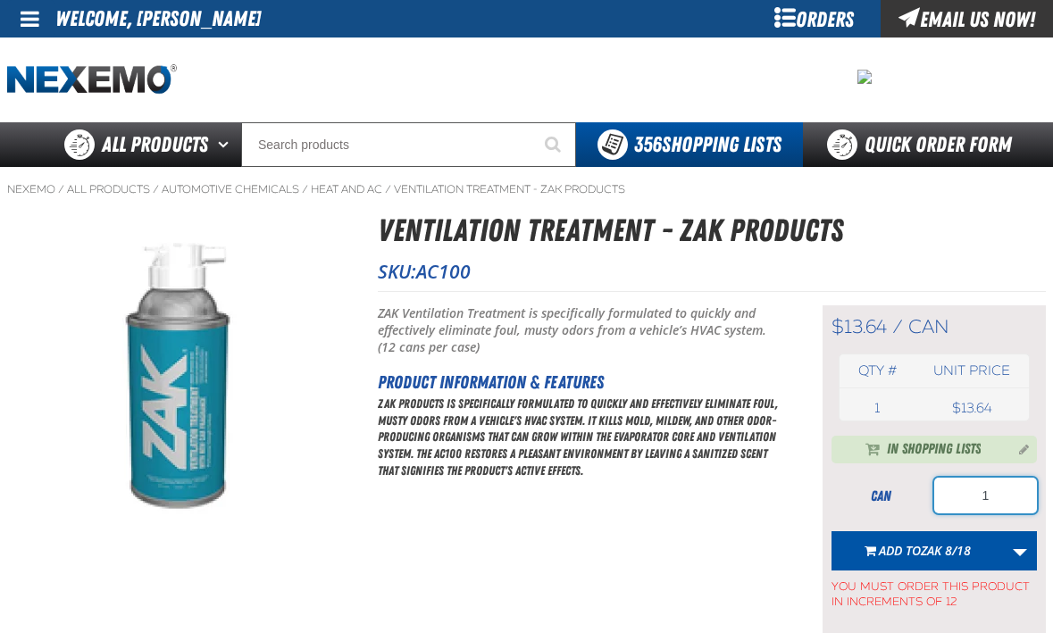
drag, startPoint x: 1008, startPoint y: 494, endPoint x: 940, endPoint y: 499, distance: 68.1
click at [940, 499] on input "1" at bounding box center [985, 496] width 103 height 36
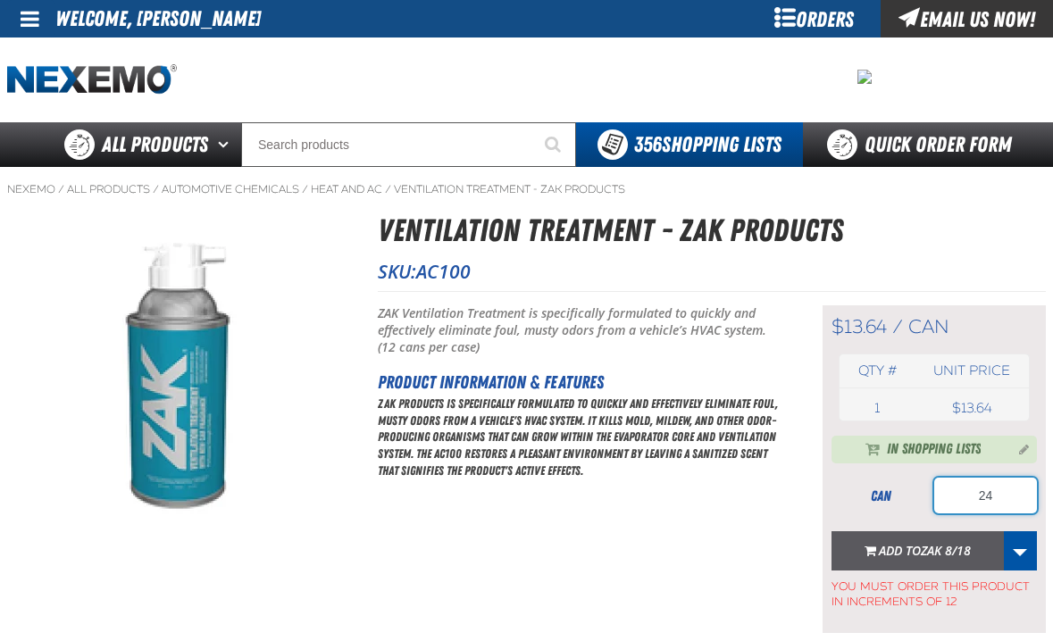
type input "24"
click at [938, 540] on button "Add to ZAK 8/18" at bounding box center [917, 550] width 172 height 39
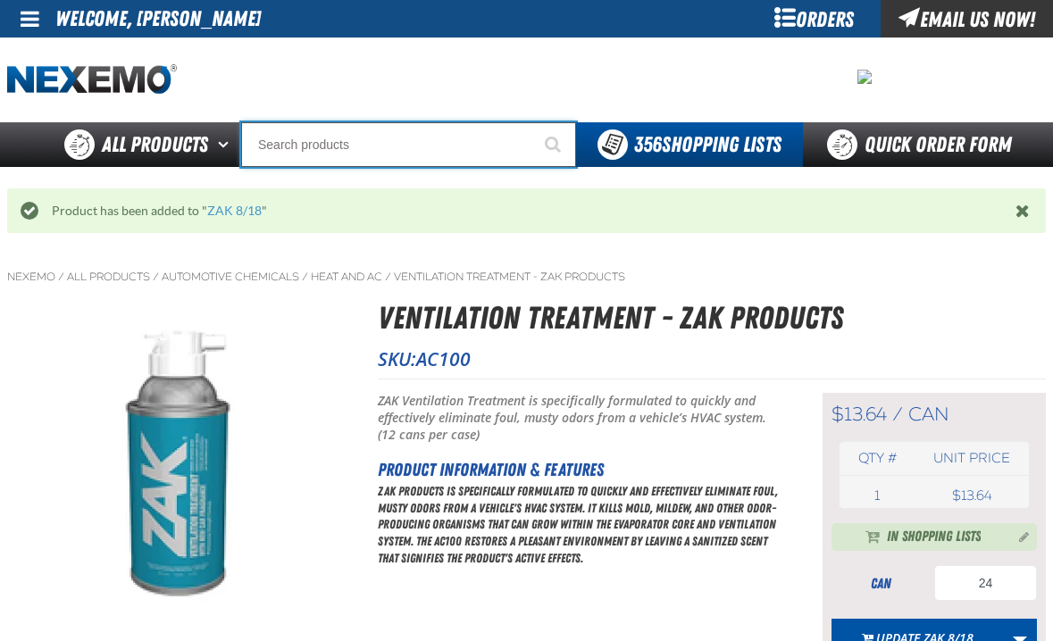
click at [300, 143] on input "Search" at bounding box center [408, 144] width 335 height 45
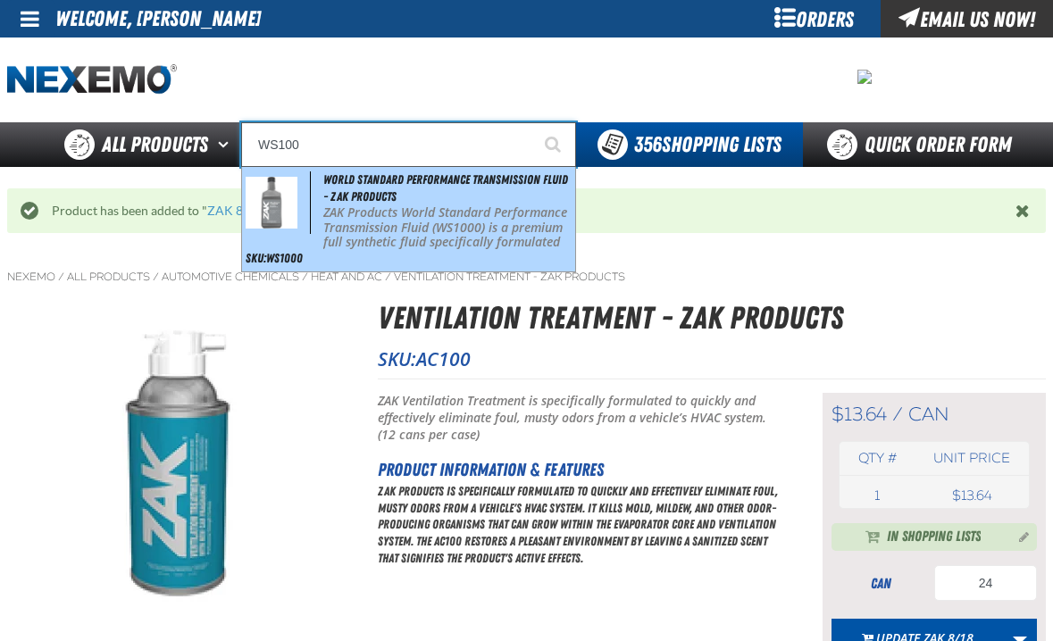
click at [325, 195] on span "World Standard Performance Transmission Fluid - ZAK Products" at bounding box center [445, 187] width 245 height 31
type input "World Standard Performance Transmission Fluid - ZAK Products"
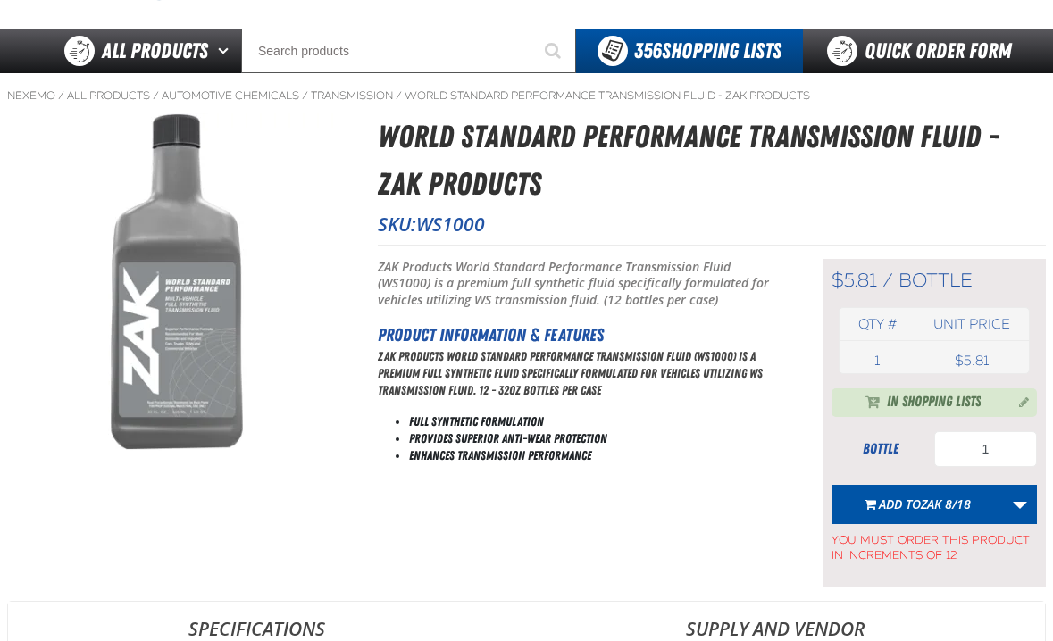
scroll to position [89, 0]
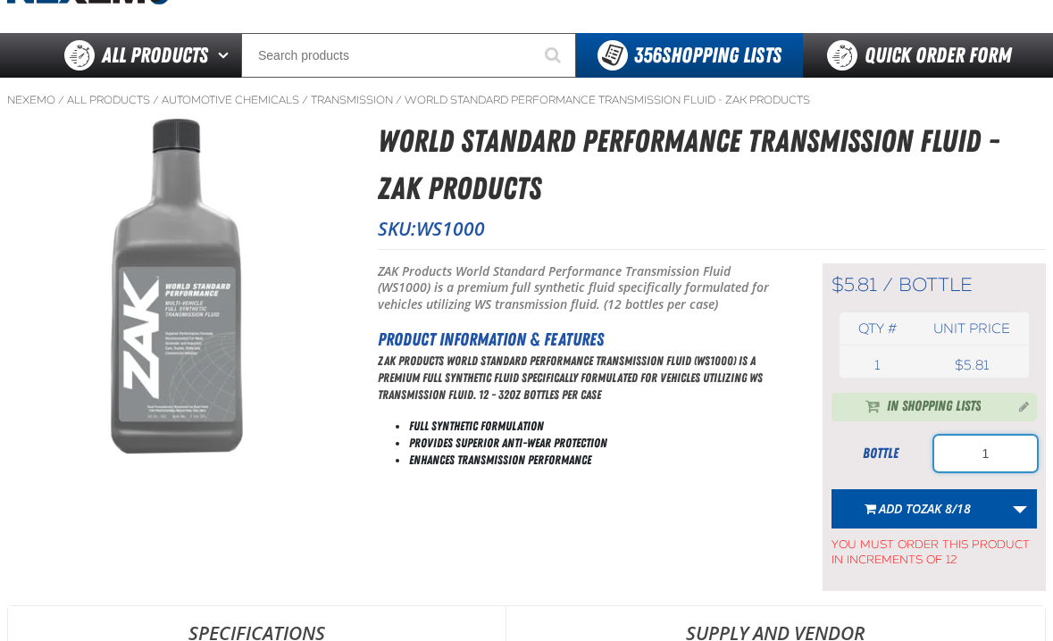
drag, startPoint x: 1015, startPoint y: 449, endPoint x: 947, endPoint y: 457, distance: 68.3
click at [947, 457] on input "1" at bounding box center [985, 454] width 103 height 36
type input "24"
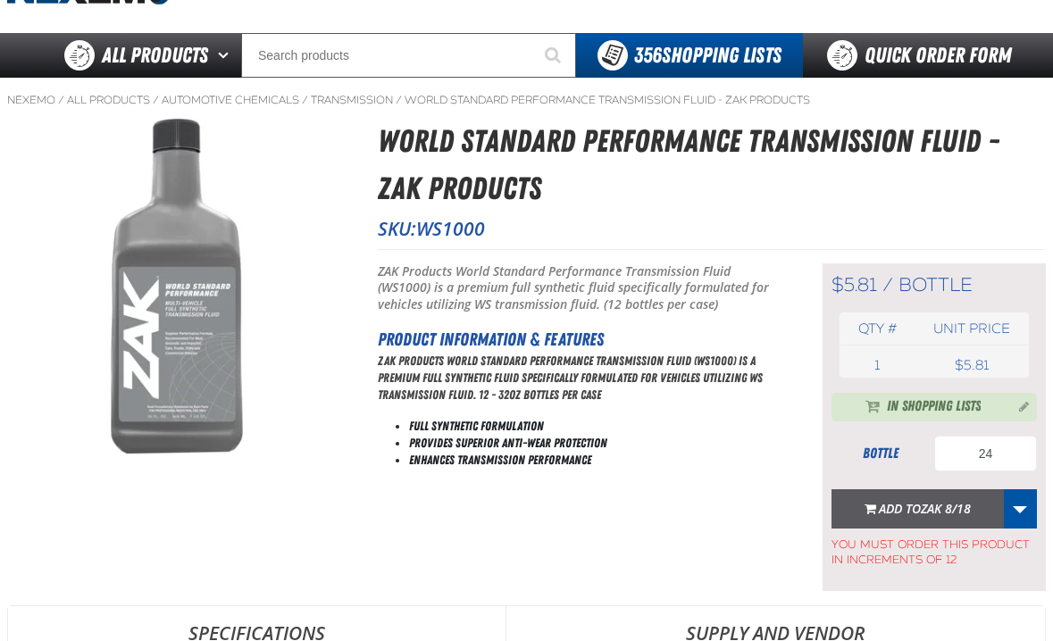
click at [898, 501] on span "Add to ZAK 8/18" at bounding box center [925, 508] width 92 height 17
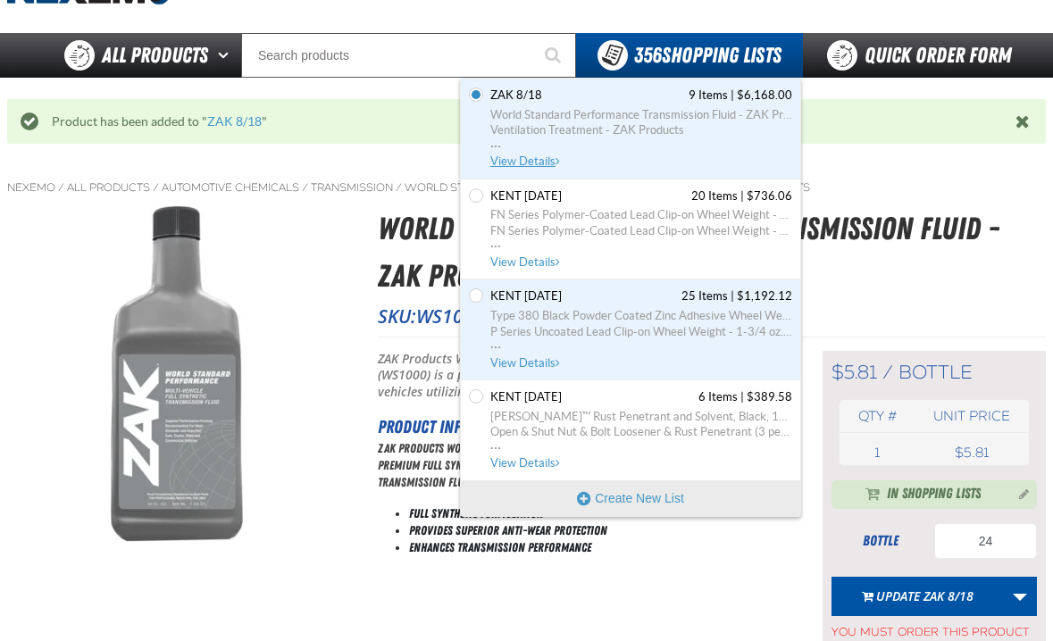
click at [547, 154] on span "View Details" at bounding box center [526, 160] width 72 height 13
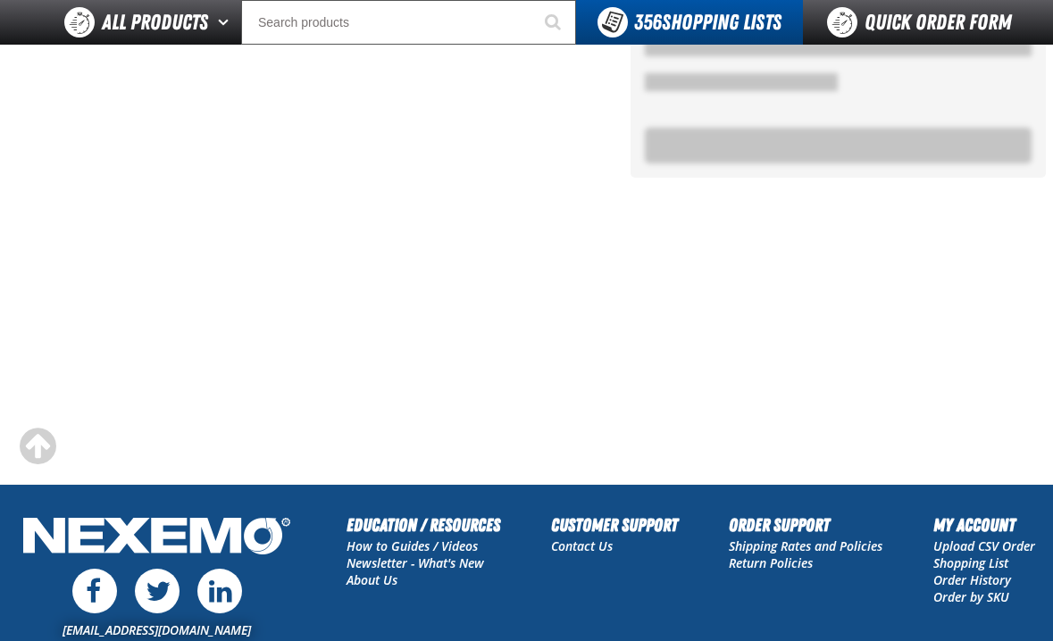
scroll to position [1518, 0]
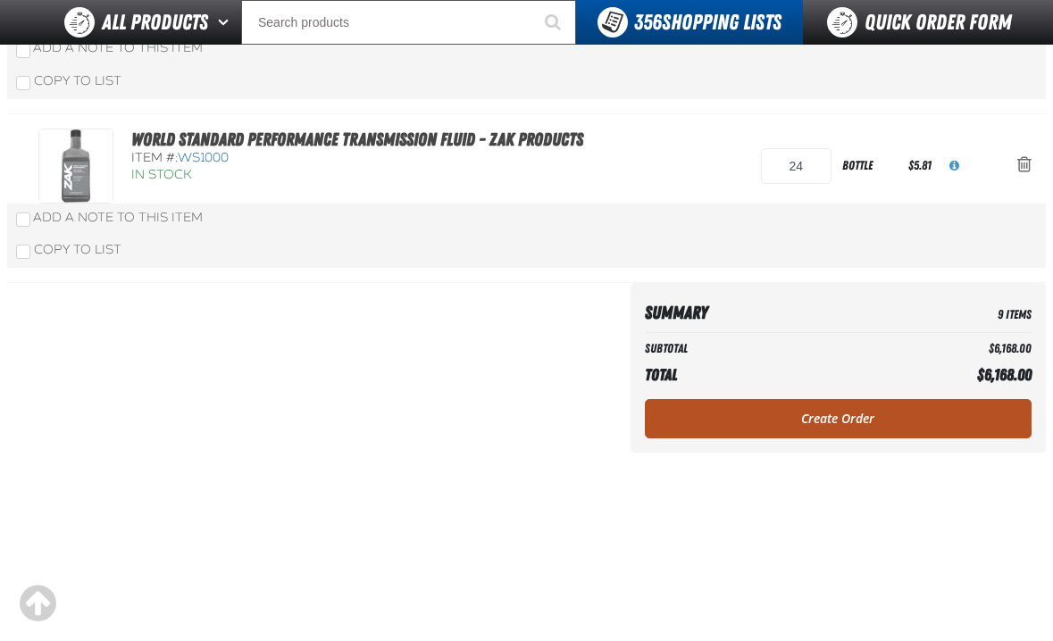
click at [799, 428] on link "Create Order" at bounding box center [838, 418] width 387 height 39
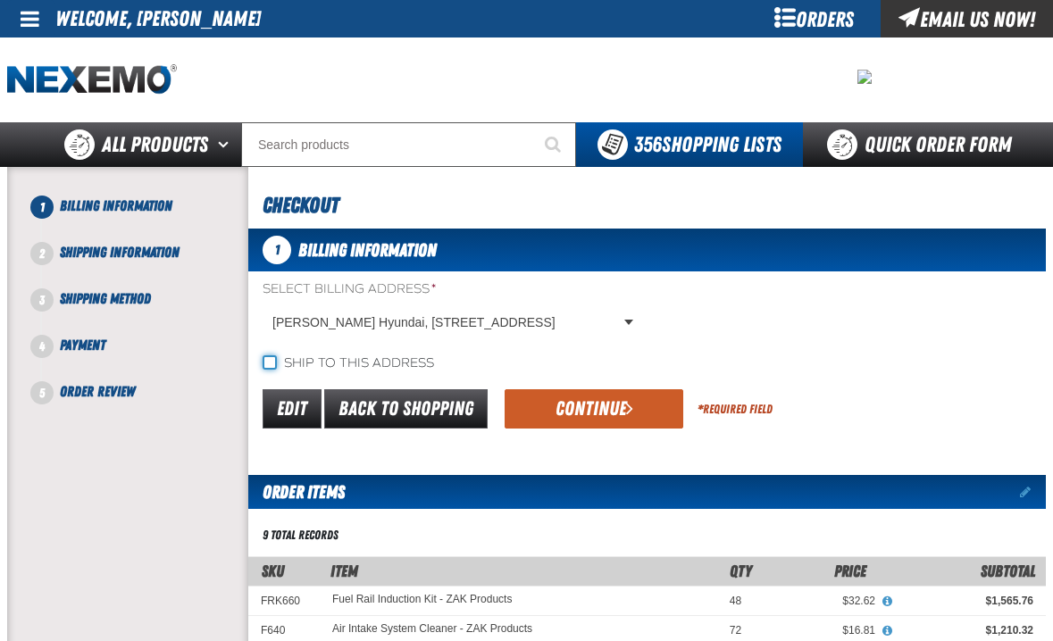
click at [264, 355] on input "Ship to this address" at bounding box center [270, 362] width 14 height 14
checkbox input "true"
click at [630, 421] on button "Continue" at bounding box center [594, 408] width 179 height 39
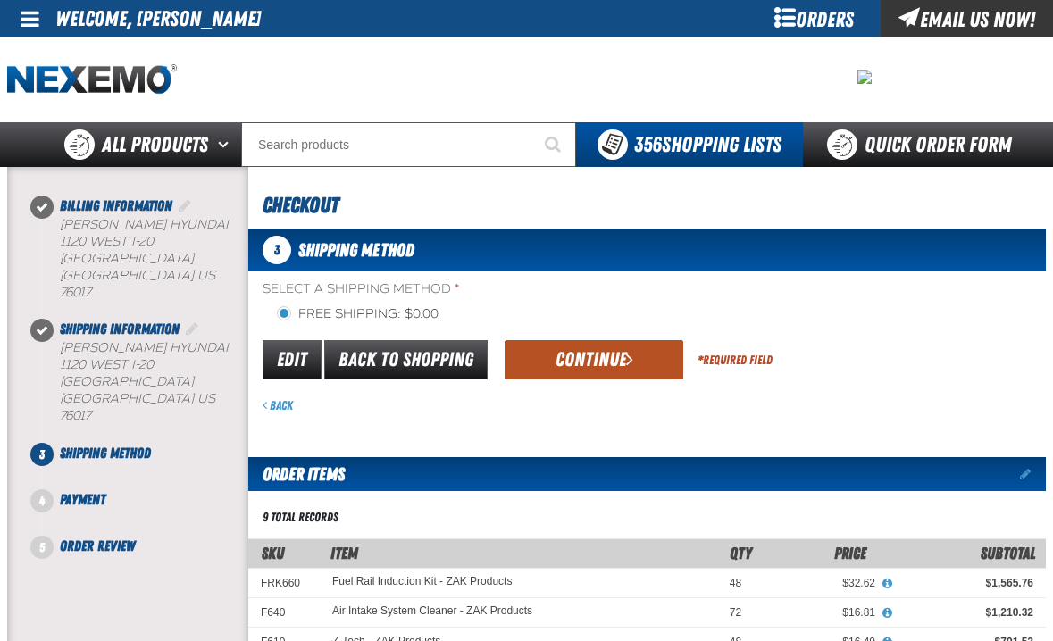
click at [612, 363] on button "Continue" at bounding box center [594, 359] width 179 height 39
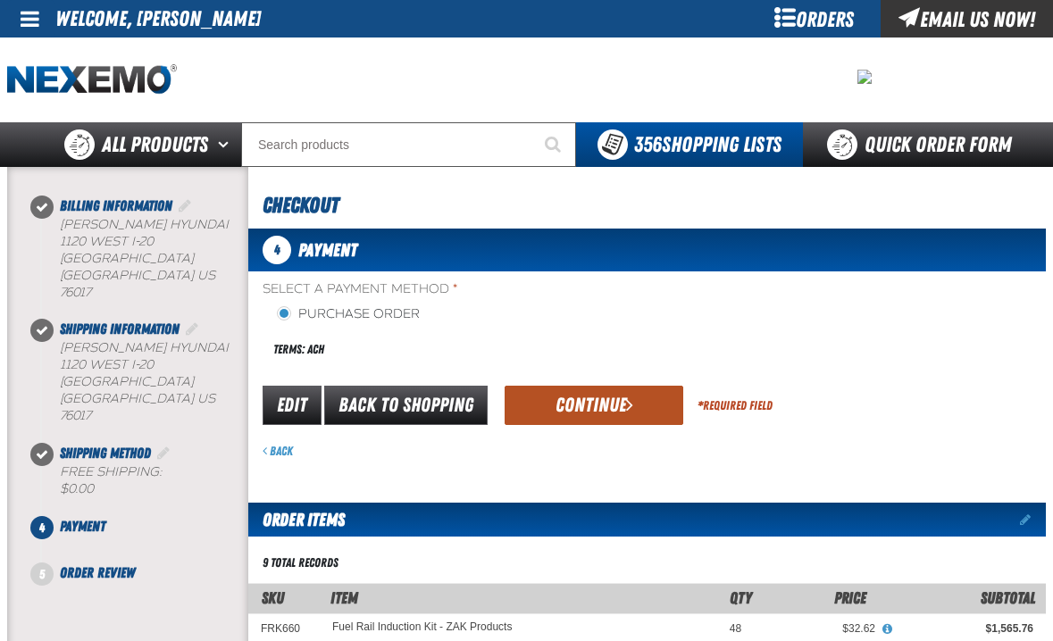
click at [607, 408] on button "Continue" at bounding box center [594, 405] width 179 height 39
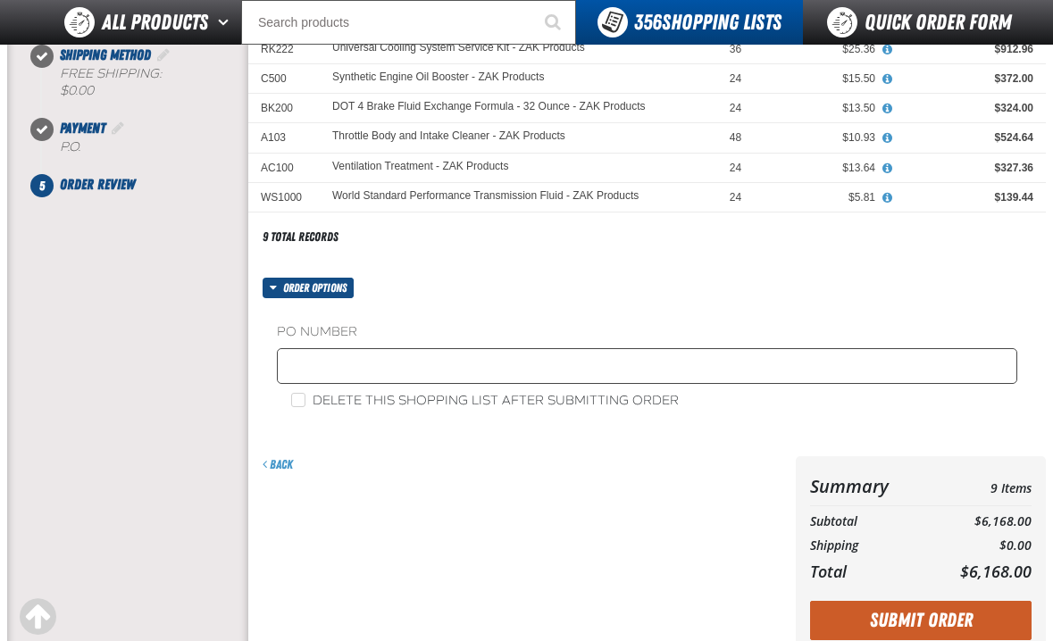
scroll to position [357, 0]
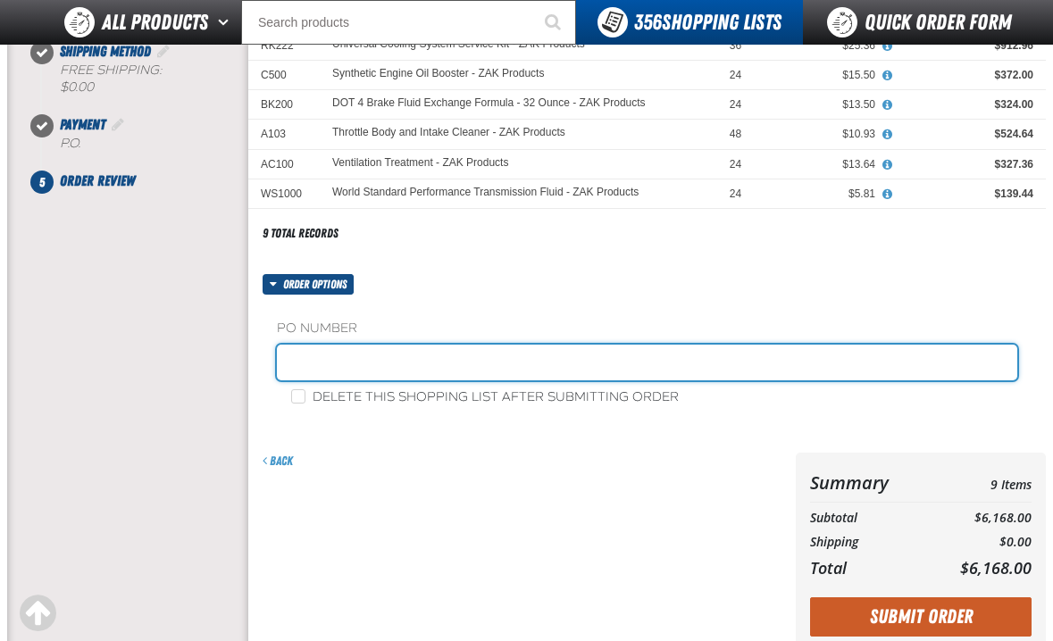
click at [405, 360] on input "text" at bounding box center [647, 363] width 740 height 36
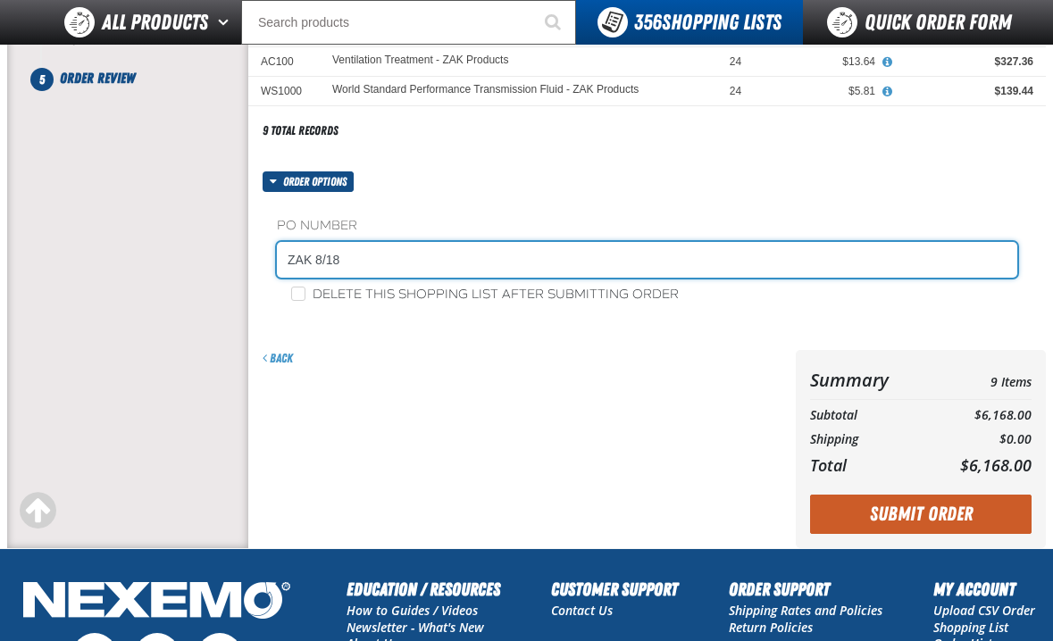
scroll to position [625, 0]
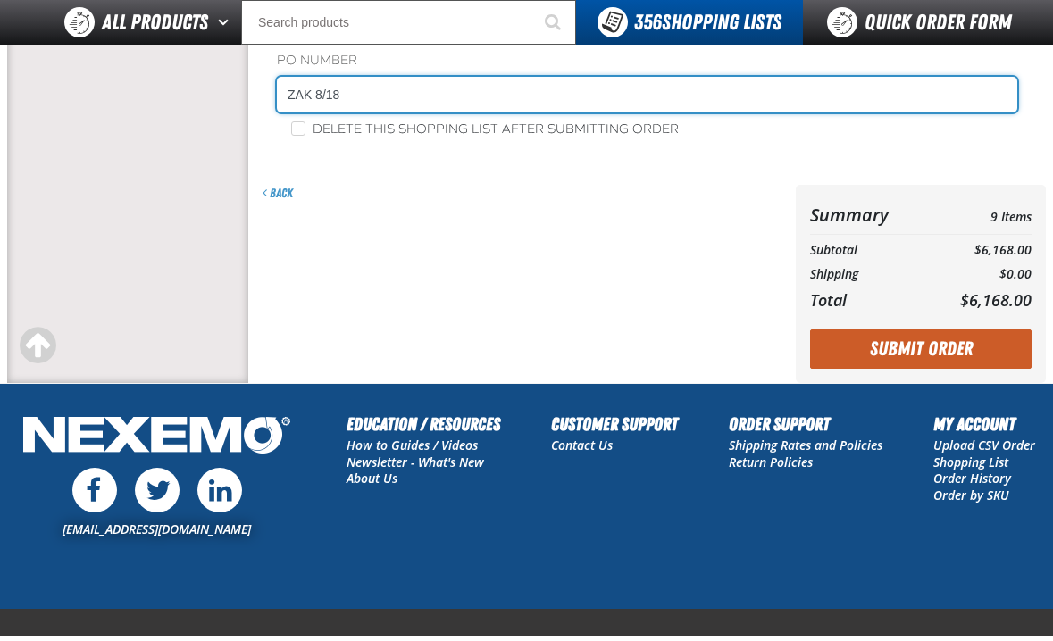
type input "ZAK 8/18"
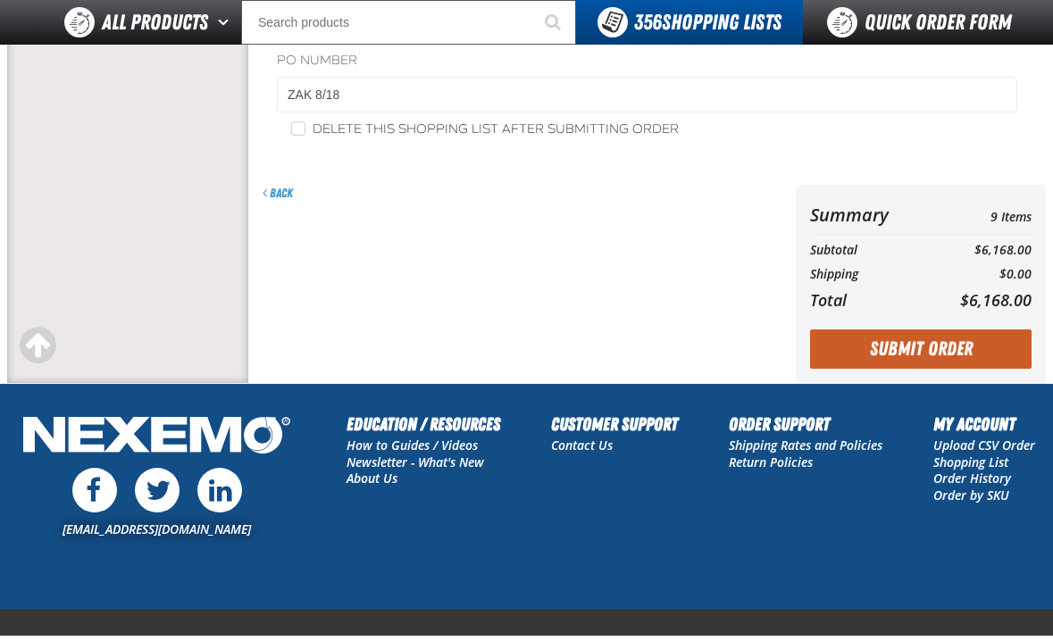
click at [923, 324] on div "Summary 9 Items Subtotal $6,168.00 Shipping $0.00 Total $6,168.00 Loading..." at bounding box center [921, 284] width 250 height 198
click at [930, 338] on button "Submit Order" at bounding box center [920, 348] width 221 height 39
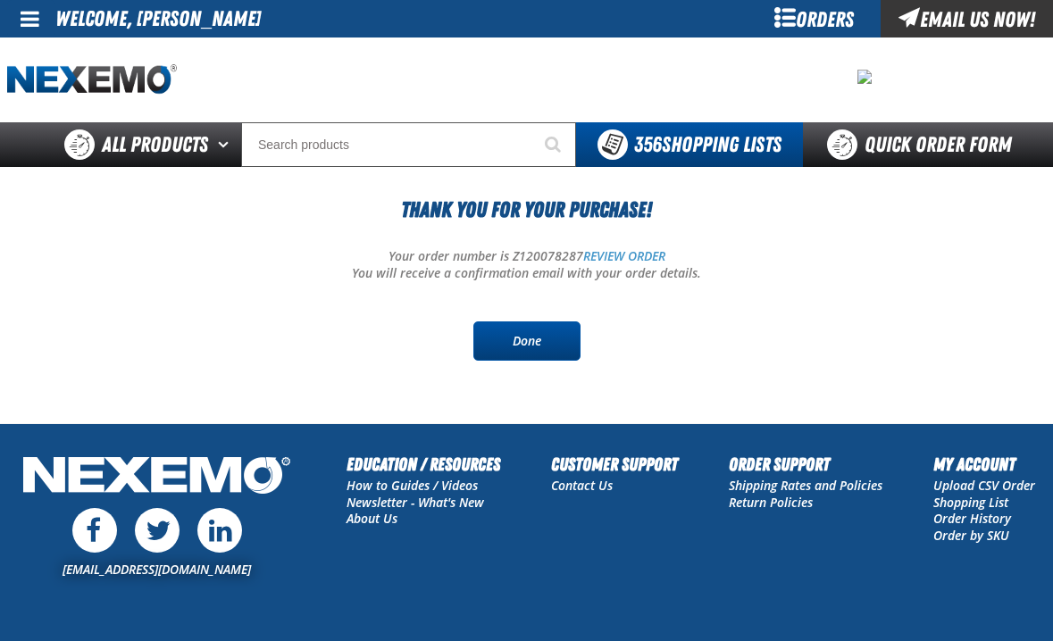
click at [513, 352] on link "Done" at bounding box center [526, 340] width 107 height 39
